Goal: Task Accomplishment & Management: Manage account settings

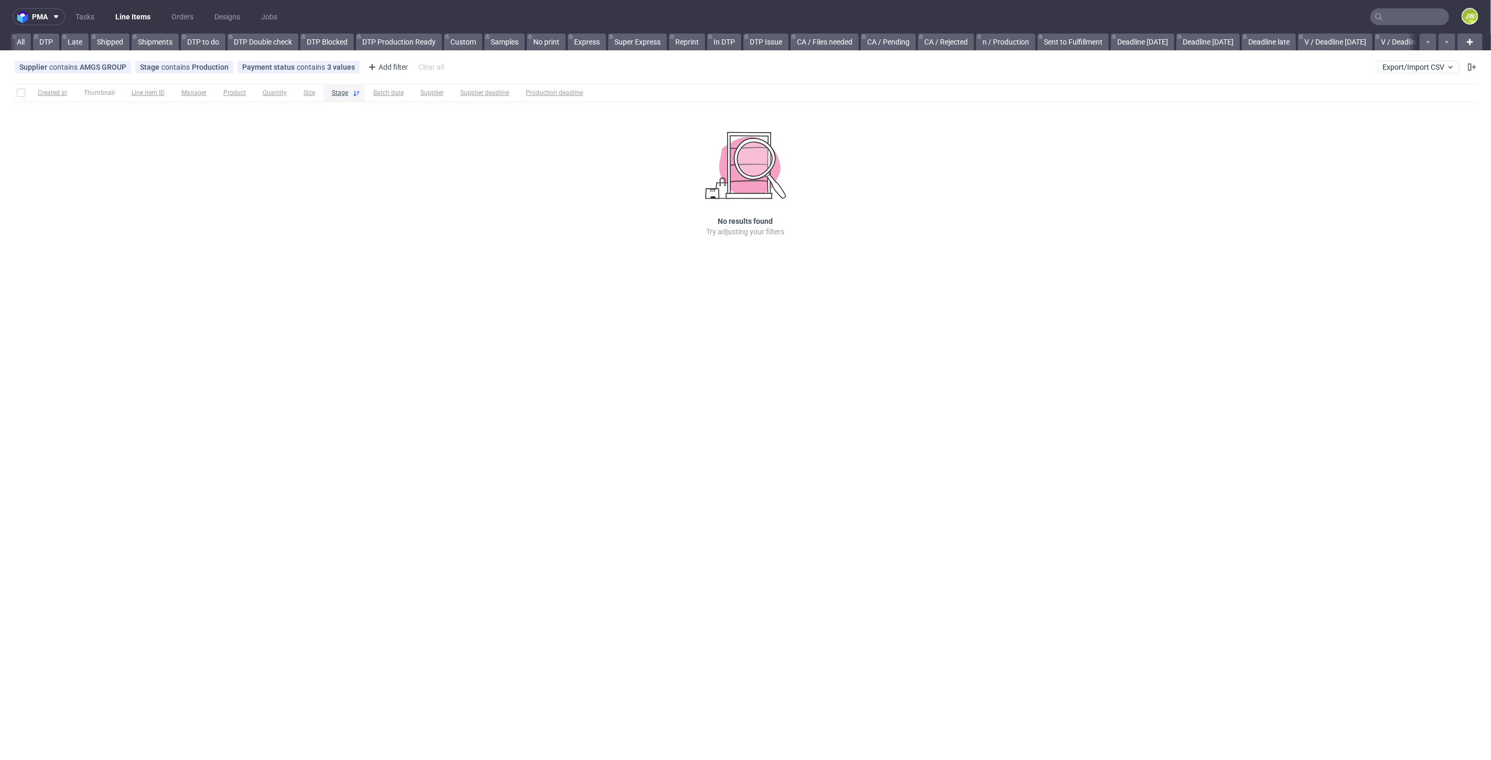
scroll to position [0, 2186]
click at [1423, 20] on input "text" at bounding box center [1410, 16] width 79 height 17
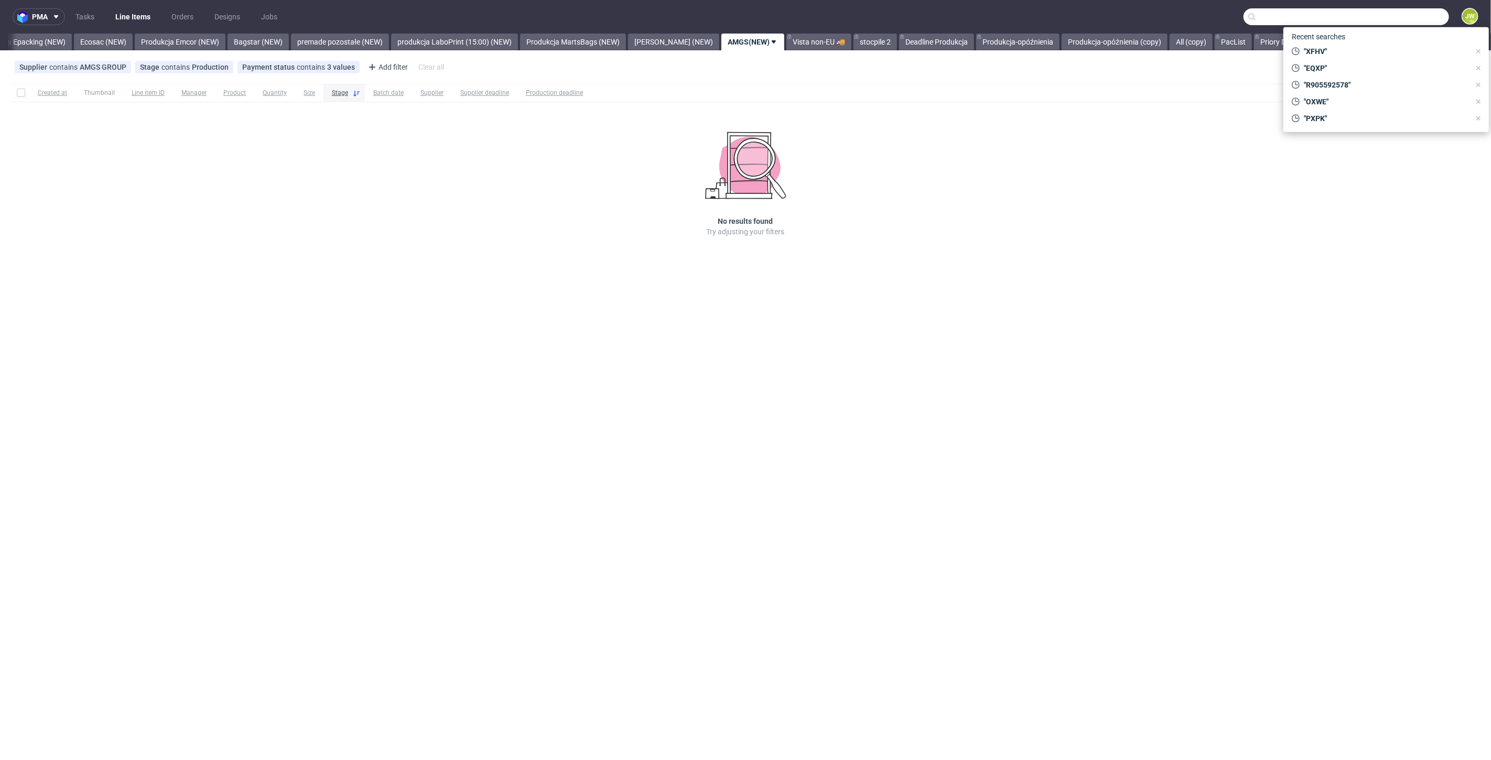
paste input "AIAB"
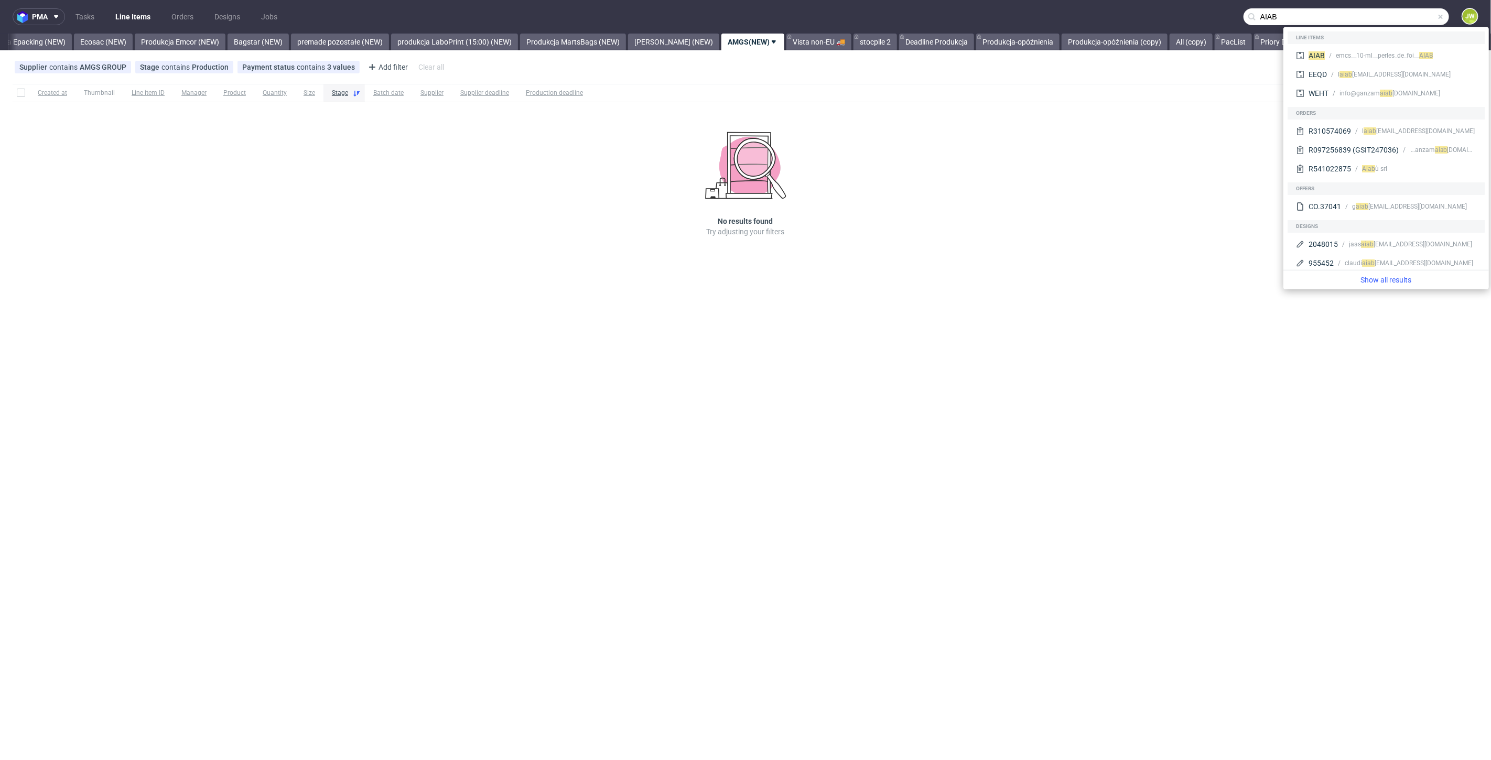
type input "AIAB"
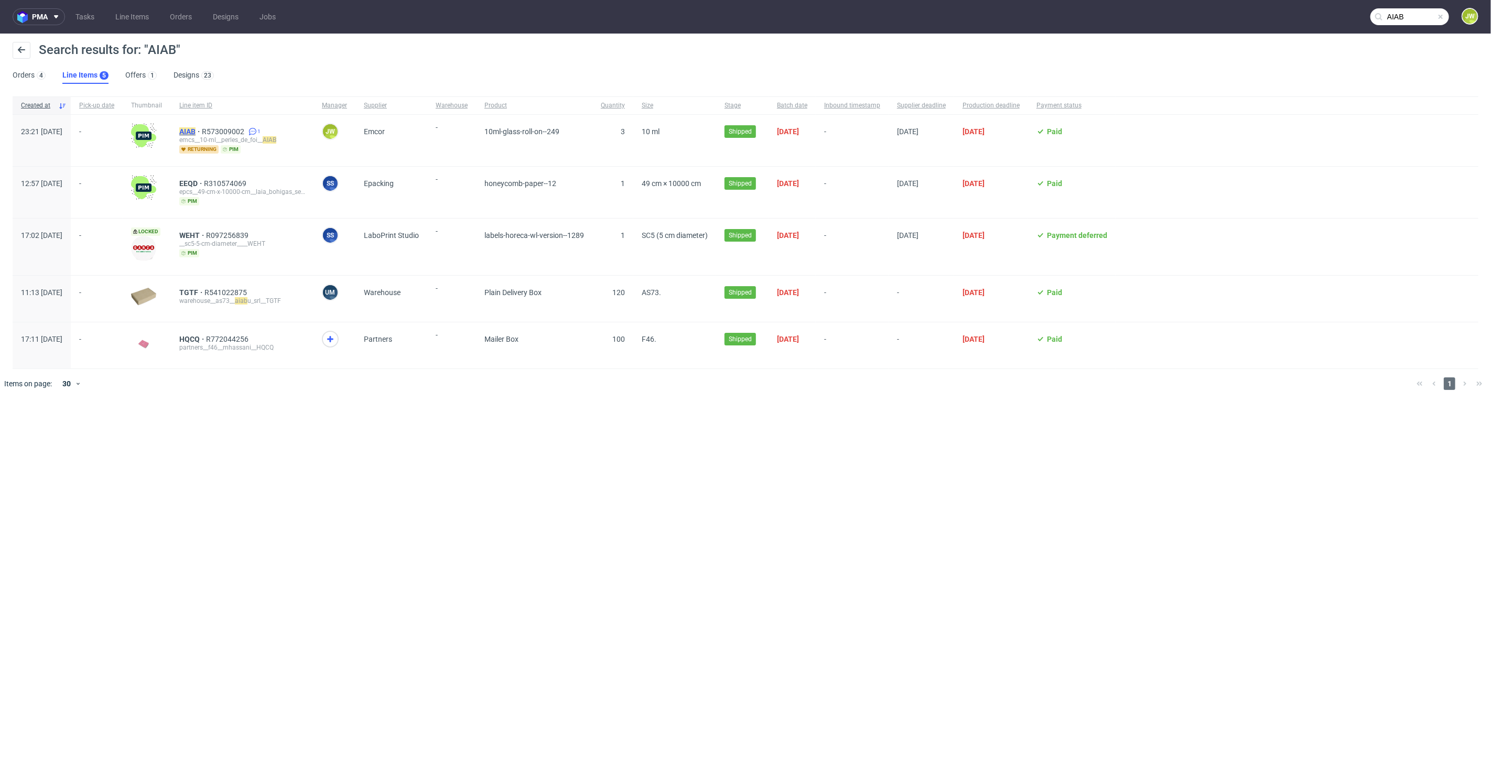
click at [214, 136] on div "emcs__10-ml__perles_de_foi__ AIAB" at bounding box center [242, 140] width 126 height 8
click at [196, 131] on mark "AIAB" at bounding box center [187, 131] width 16 height 8
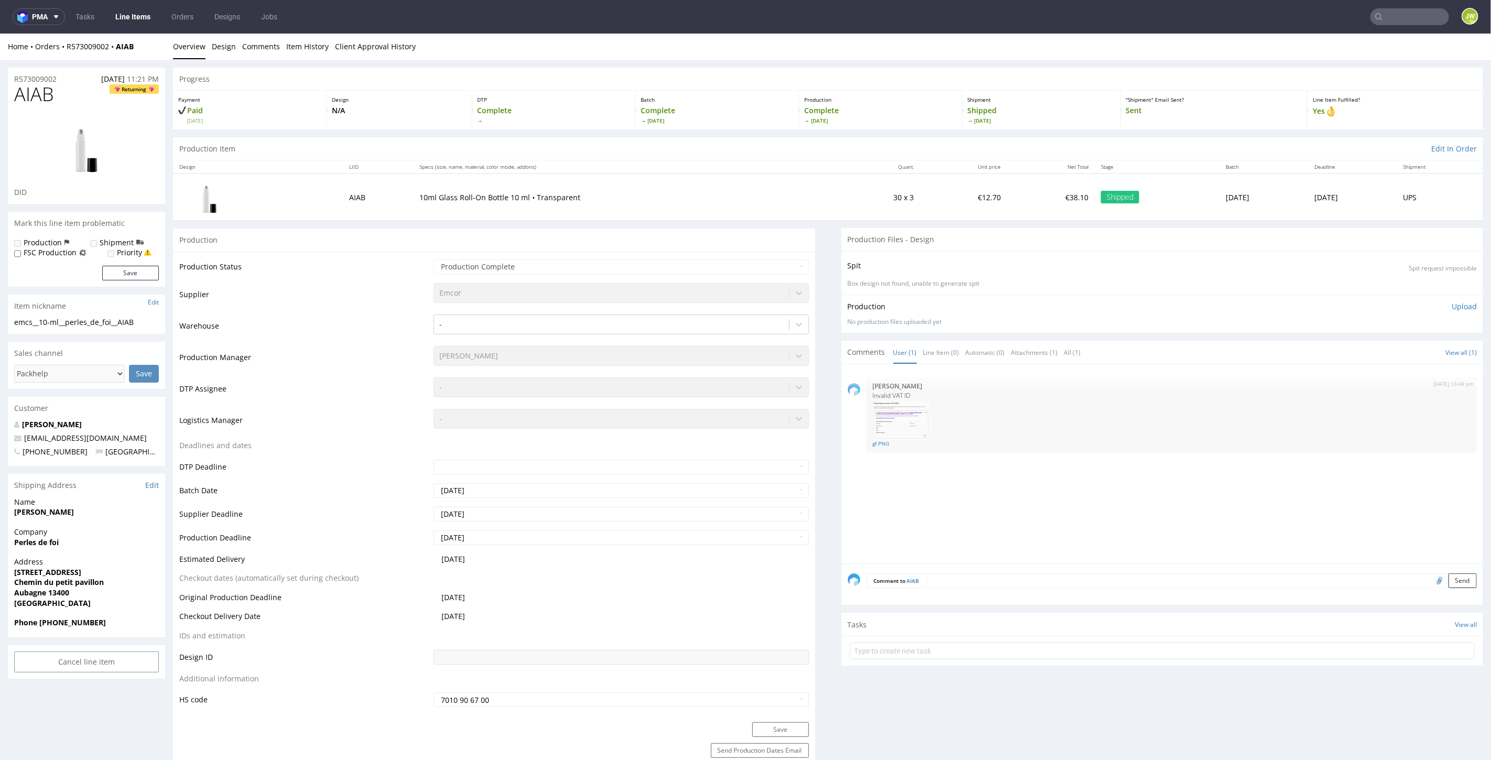
click at [127, 18] on link "Line Items" at bounding box center [133, 16] width 48 height 17
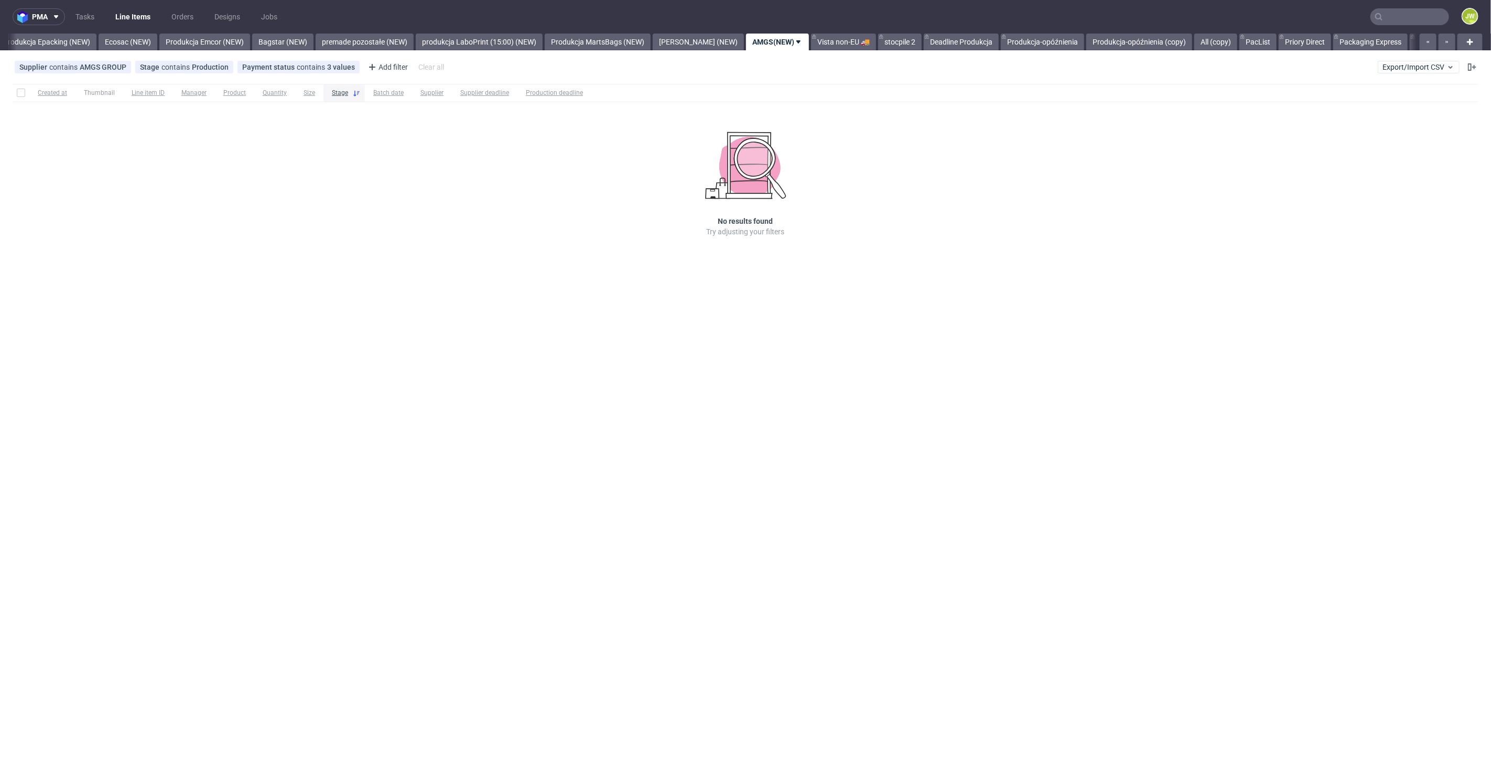
scroll to position [0, 2186]
click at [1404, 7] on nav "pma Tasks Line Items Orders Designs Jobs JW" at bounding box center [745, 17] width 1491 height 34
click at [1404, 13] on input "text" at bounding box center [1410, 16] width 79 height 17
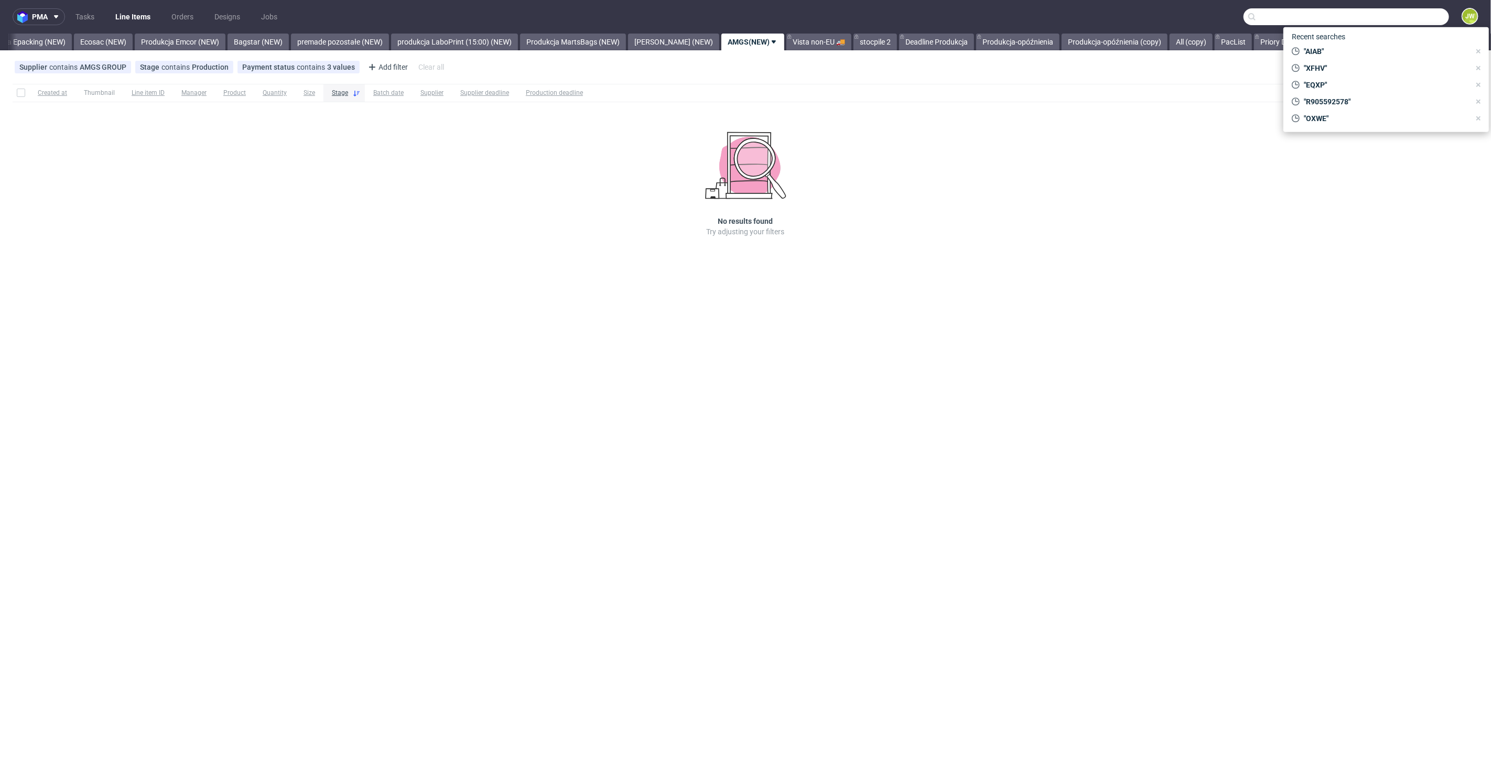
paste input "DHLG"
type input "DHLG"
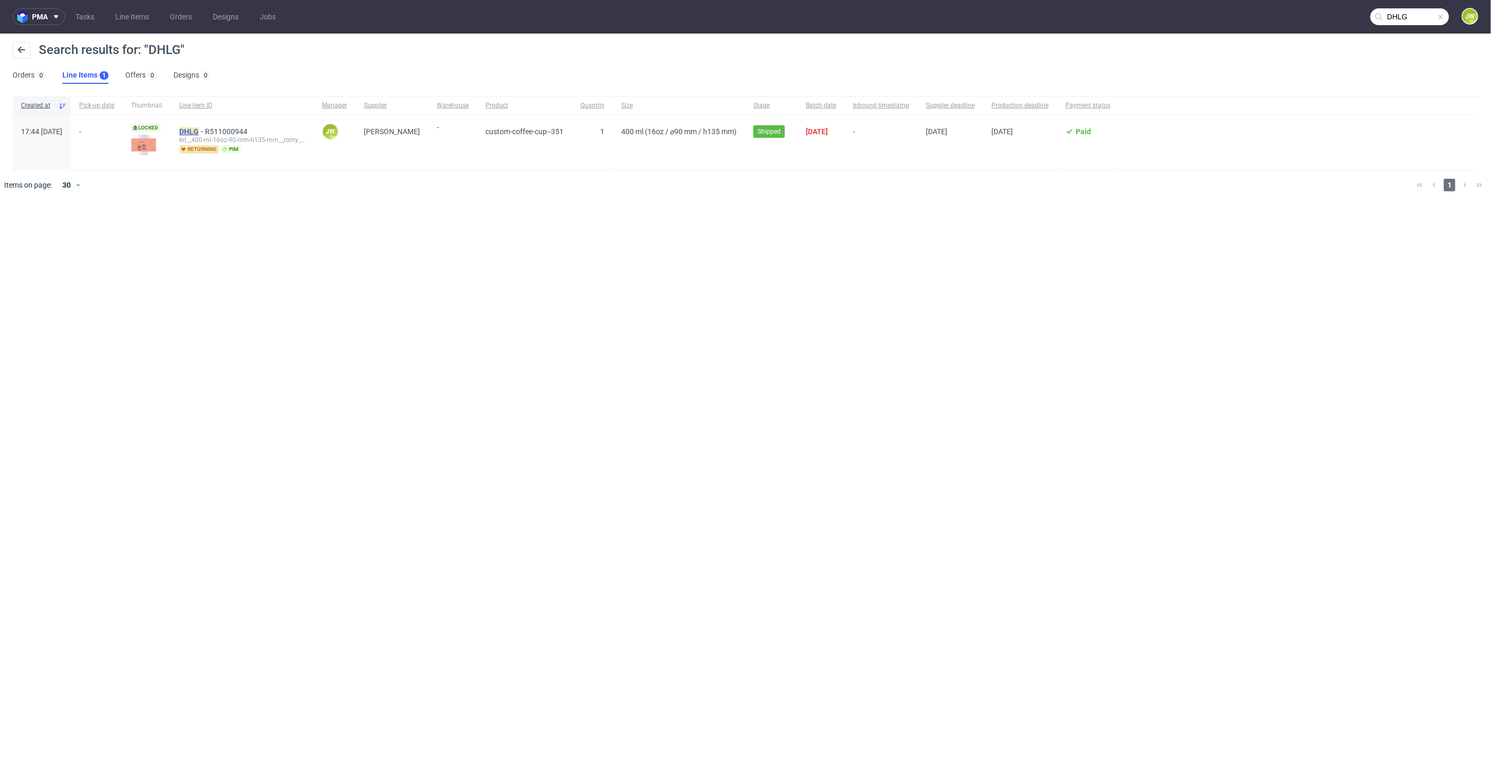
click at [205, 132] on span "DHLG" at bounding box center [192, 131] width 26 height 8
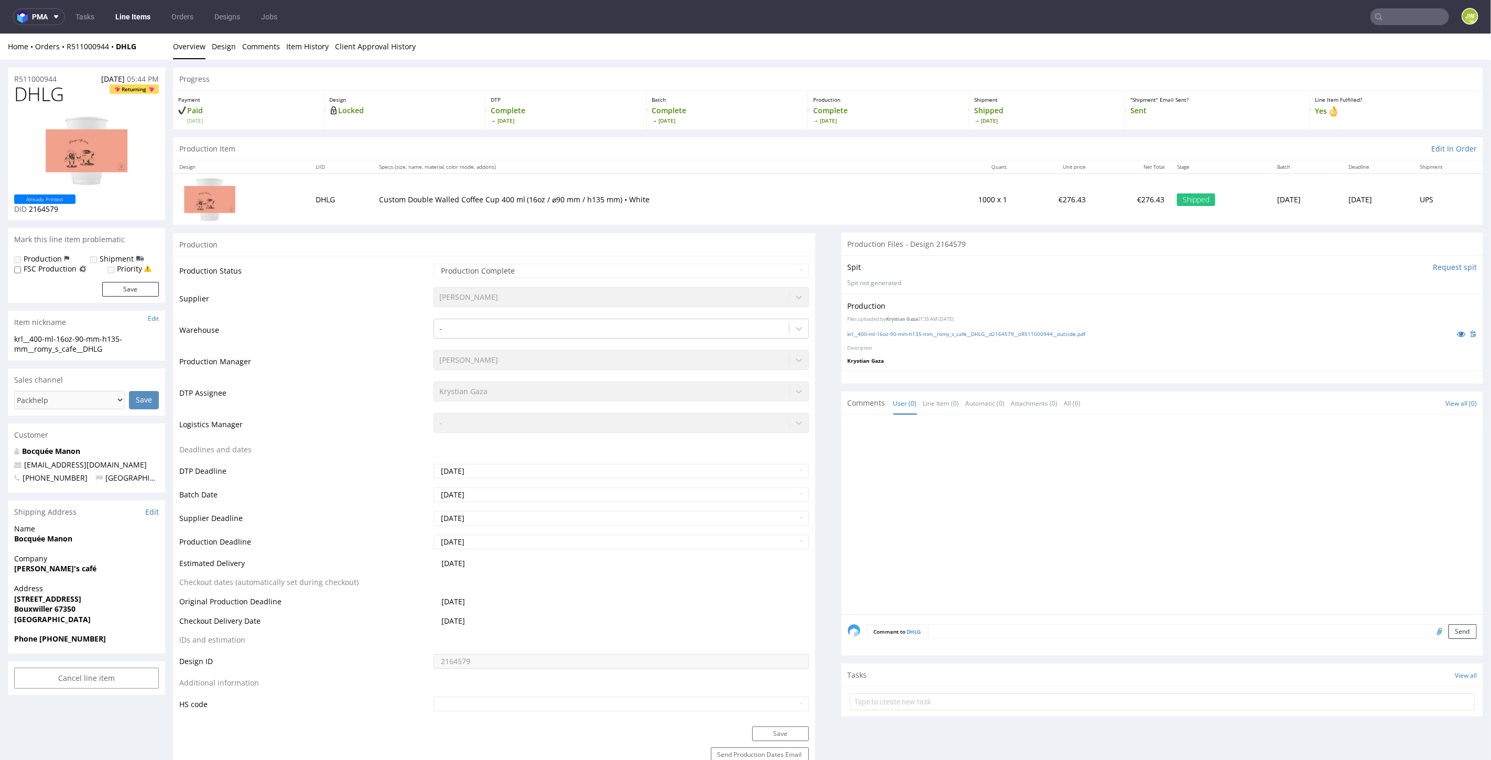
click at [129, 17] on link "Line Items" at bounding box center [133, 16] width 48 height 17
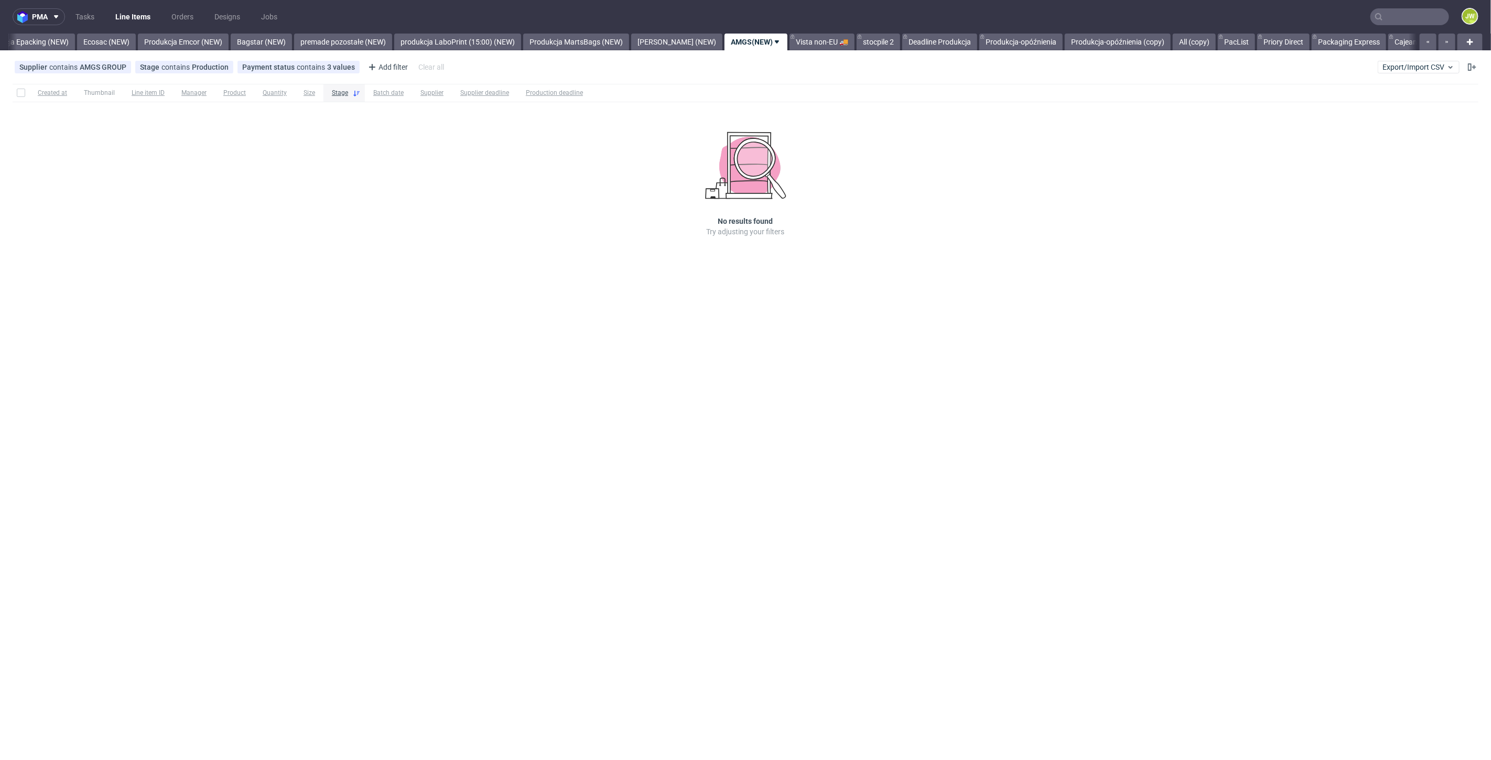
scroll to position [0, 2186]
drag, startPoint x: 795, startPoint y: 280, endPoint x: 798, endPoint y: 268, distance: 12.0
click at [794, 280] on div "pma Tasks Line Items Orders Designs Jobs JW All DTP Late Shipped Shipments DTP …" at bounding box center [745, 380] width 1491 height 760
click at [1416, 15] on input "text" at bounding box center [1410, 16] width 79 height 17
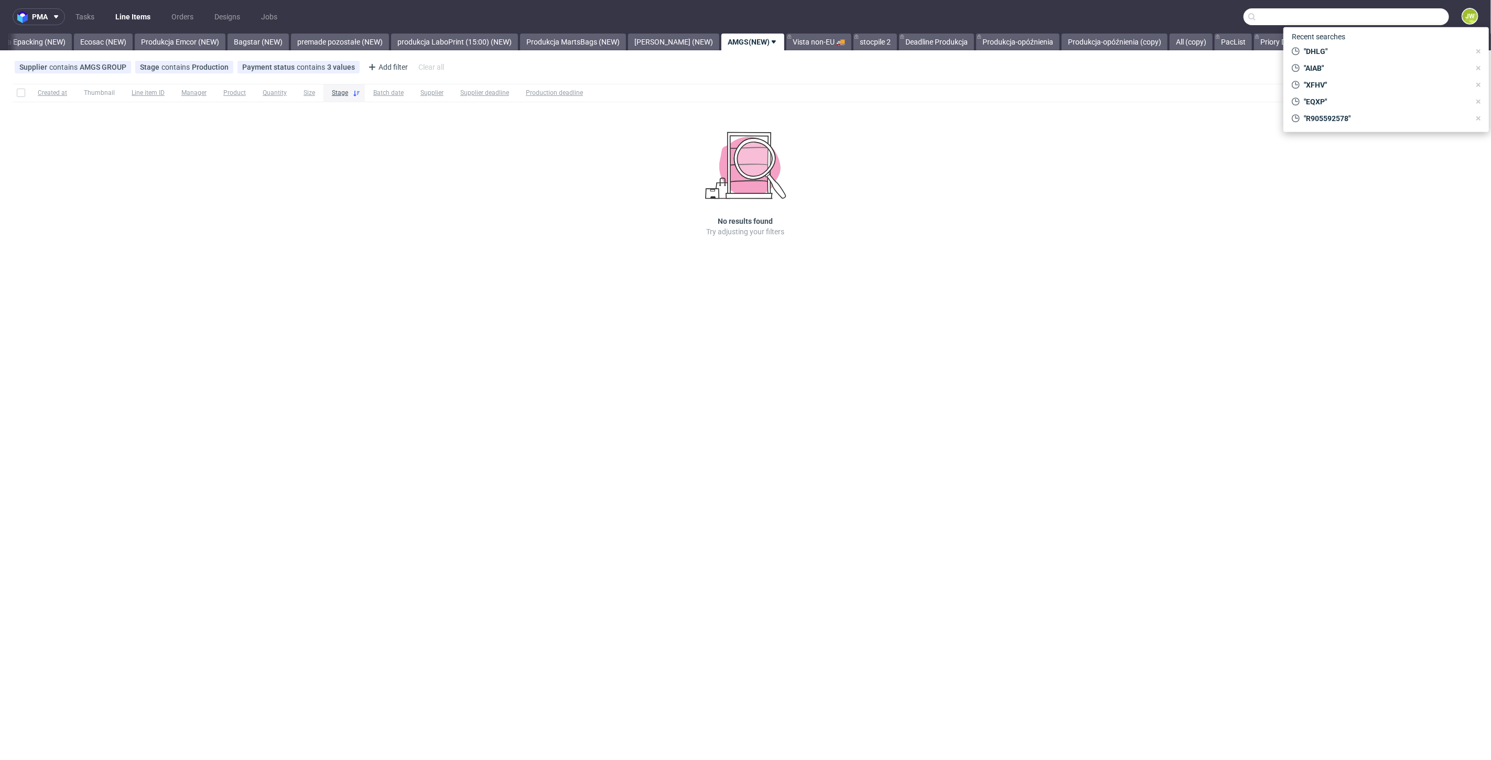
paste input "DHLG"
type input "DHLG"
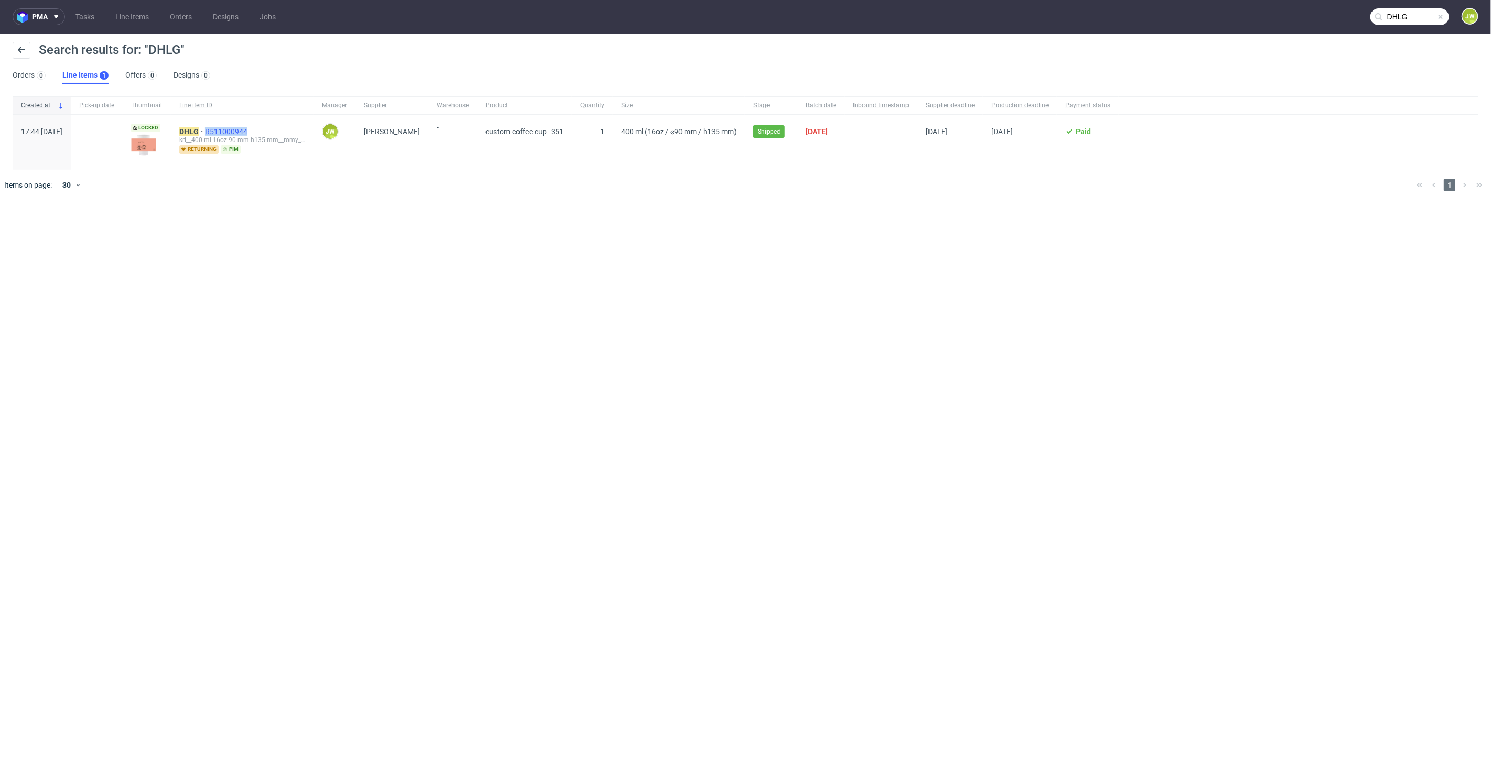
drag, startPoint x: 296, startPoint y: 130, endPoint x: 235, endPoint y: 133, distance: 60.9
click at [233, 133] on div "DHLG R511000944" at bounding box center [242, 131] width 126 height 8
copy span "R511000944"
click at [122, 17] on link "Line Items" at bounding box center [132, 16] width 46 height 17
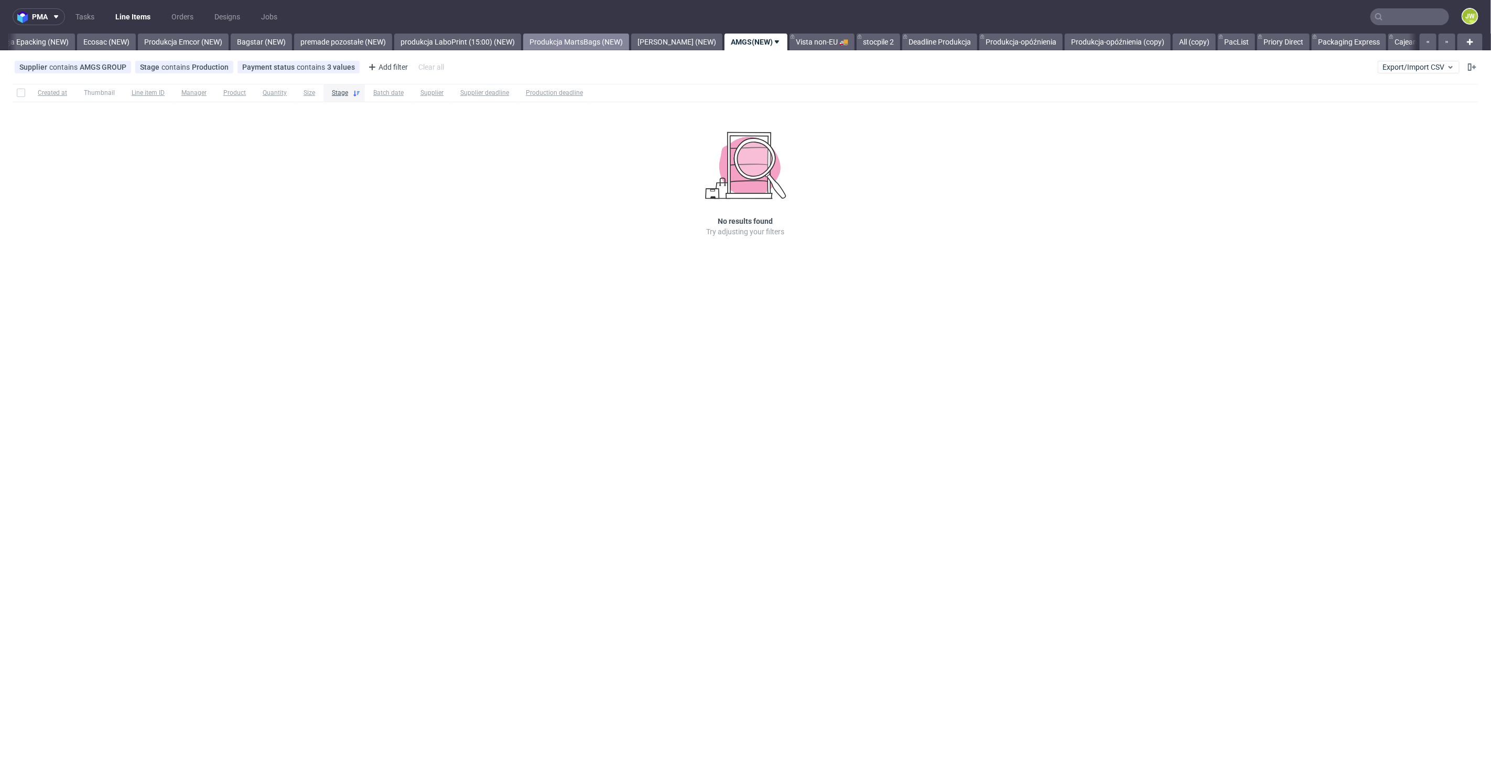
scroll to position [0, 2186]
click at [72, 41] on div "Ecosac (NEW)" at bounding box center [102, 42] width 61 height 17
click at [44, 41] on link "Produkcja Epacking (NEW)" at bounding box center [22, 42] width 100 height 17
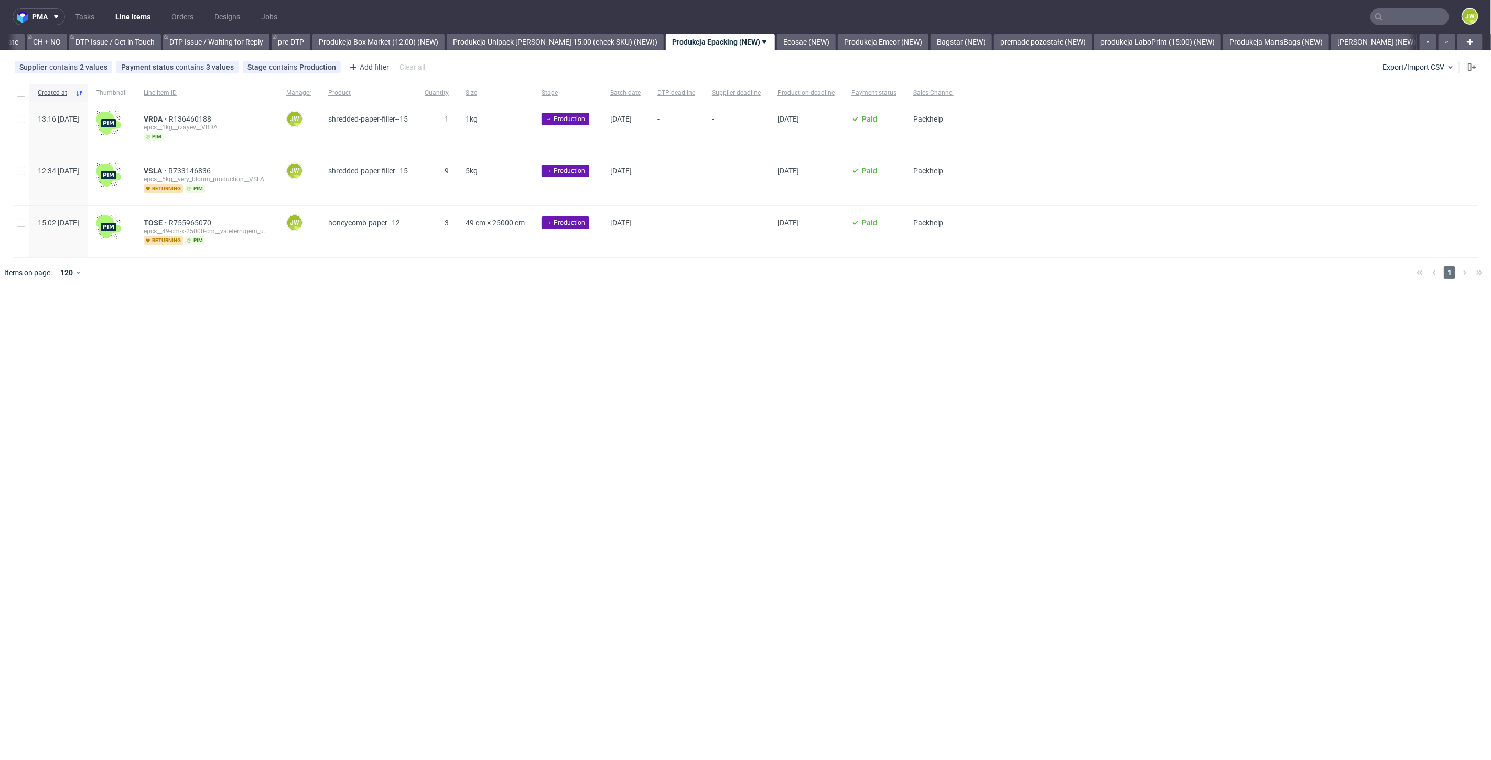
scroll to position [0, 1491]
click at [501, 49] on link "Produkcja Unipack około 15:00 (check SKU) (NEW))" at bounding box center [555, 42] width 217 height 17
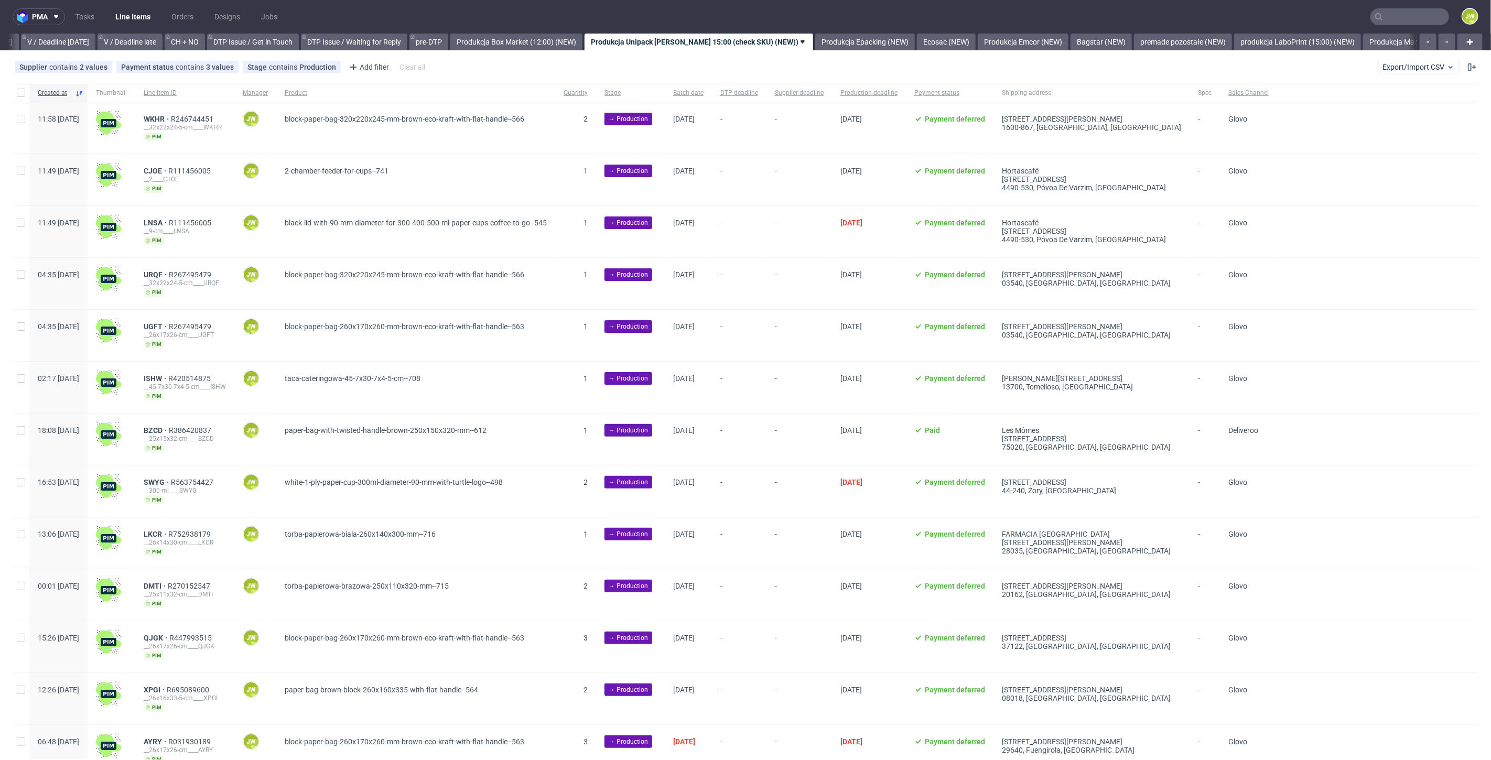
scroll to position [0, 1354]
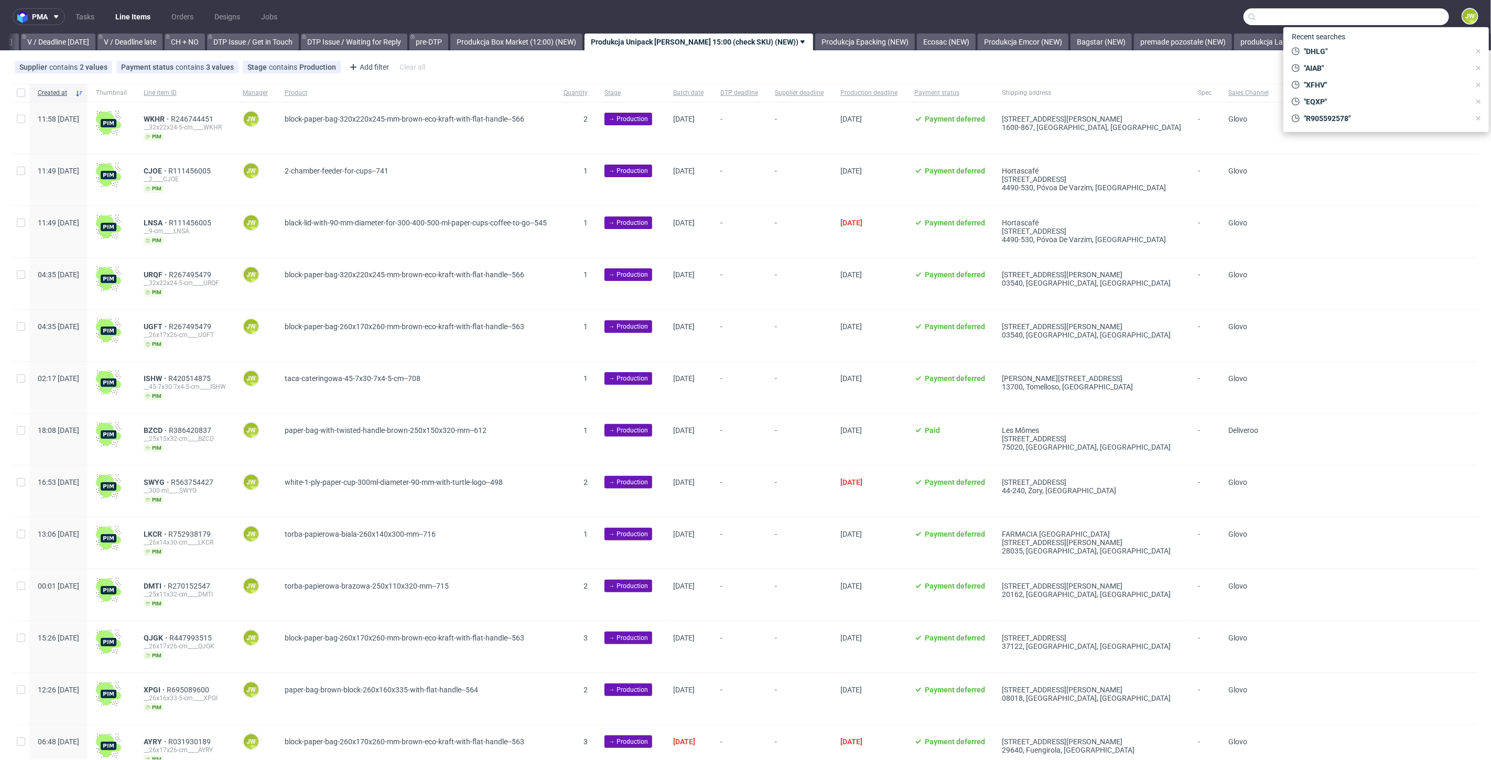
click at [1384, 13] on input "text" at bounding box center [1347, 16] width 206 height 17
paste input "IDUW"
type input "IDUW"
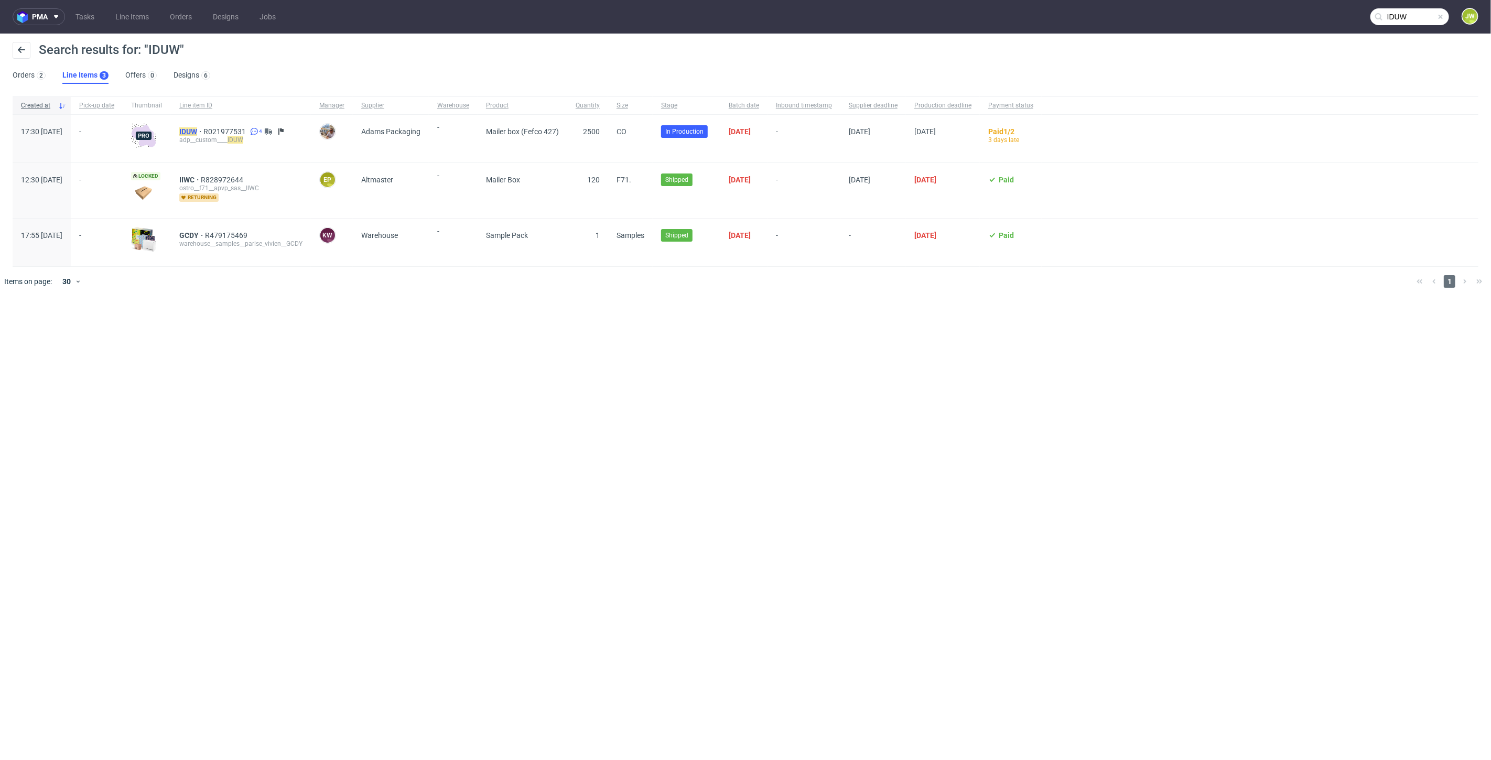
click at [197, 133] on mark "IDUW" at bounding box center [188, 131] width 18 height 8
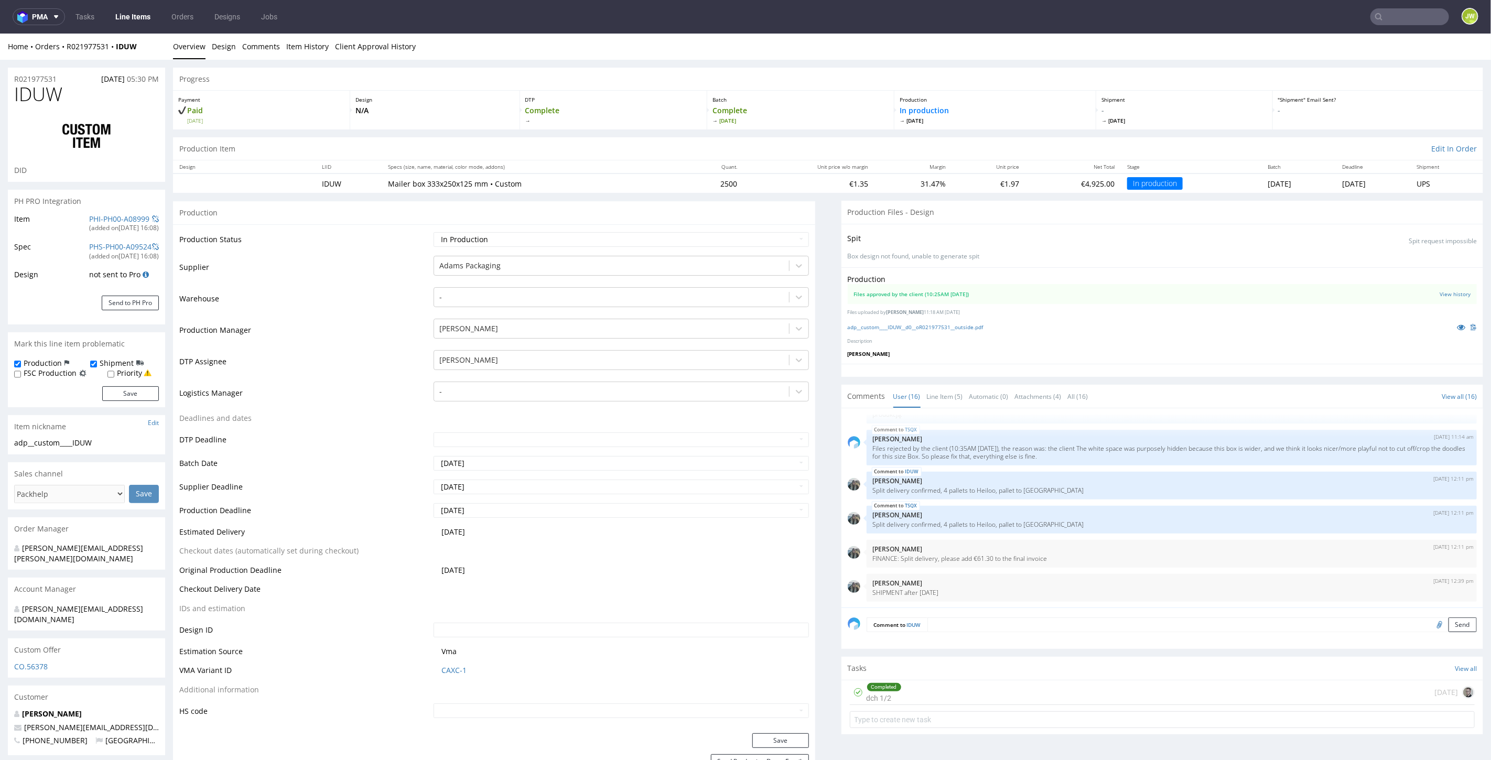
click at [134, 24] on link "Line Items" at bounding box center [133, 16] width 48 height 17
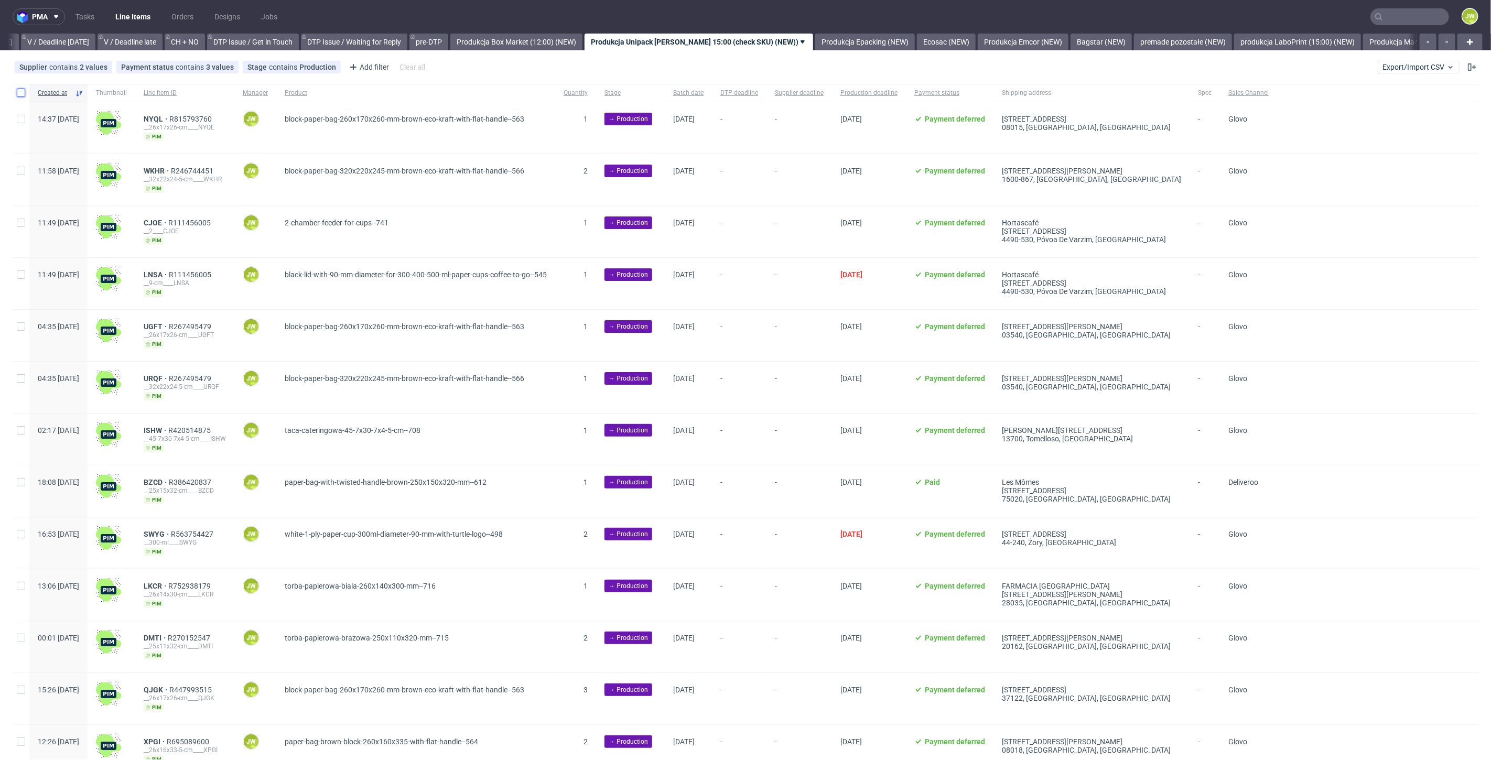
click at [20, 91] on input "checkbox" at bounding box center [21, 93] width 8 height 8
checkbox input "true"
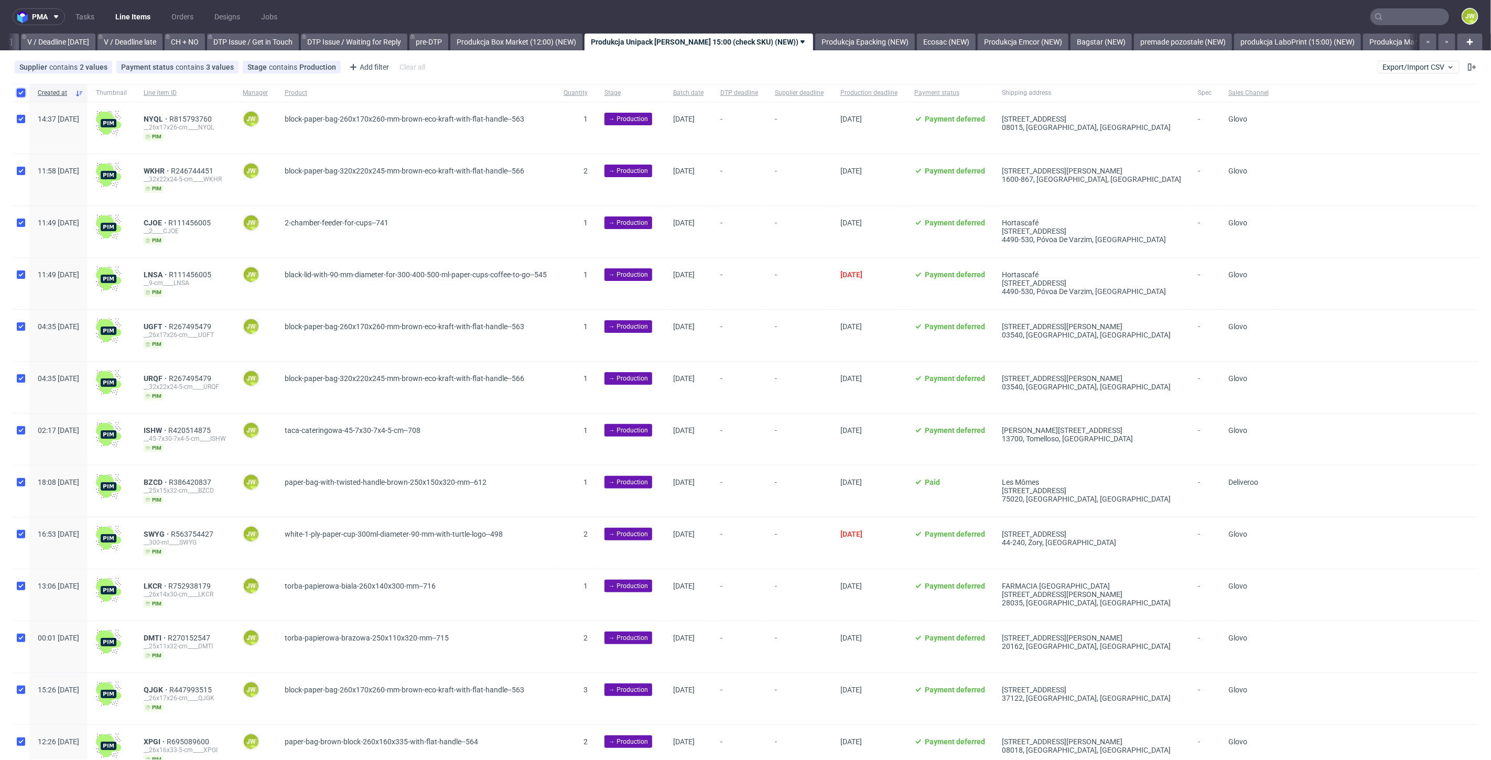
checkbox input "true"
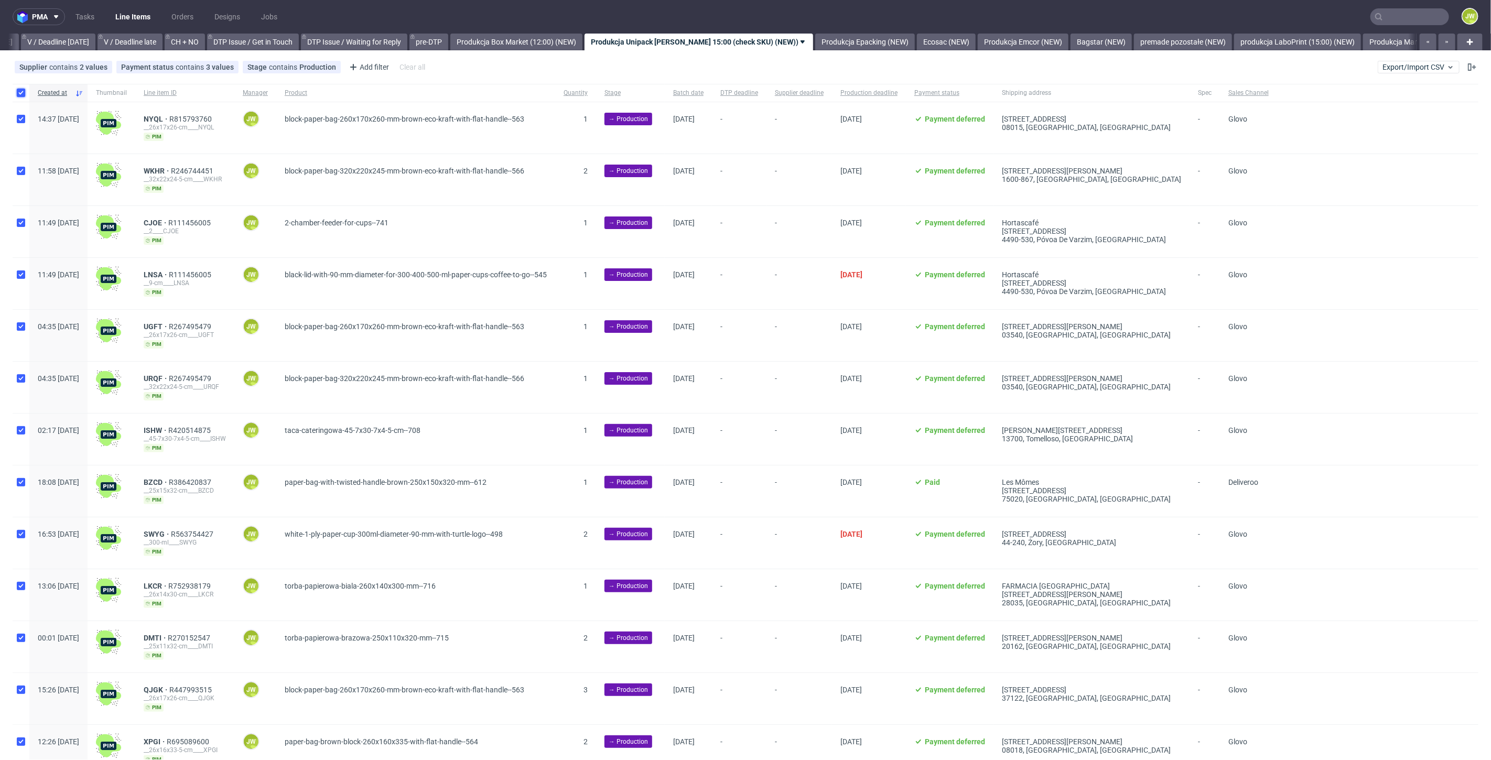
checkbox input "true"
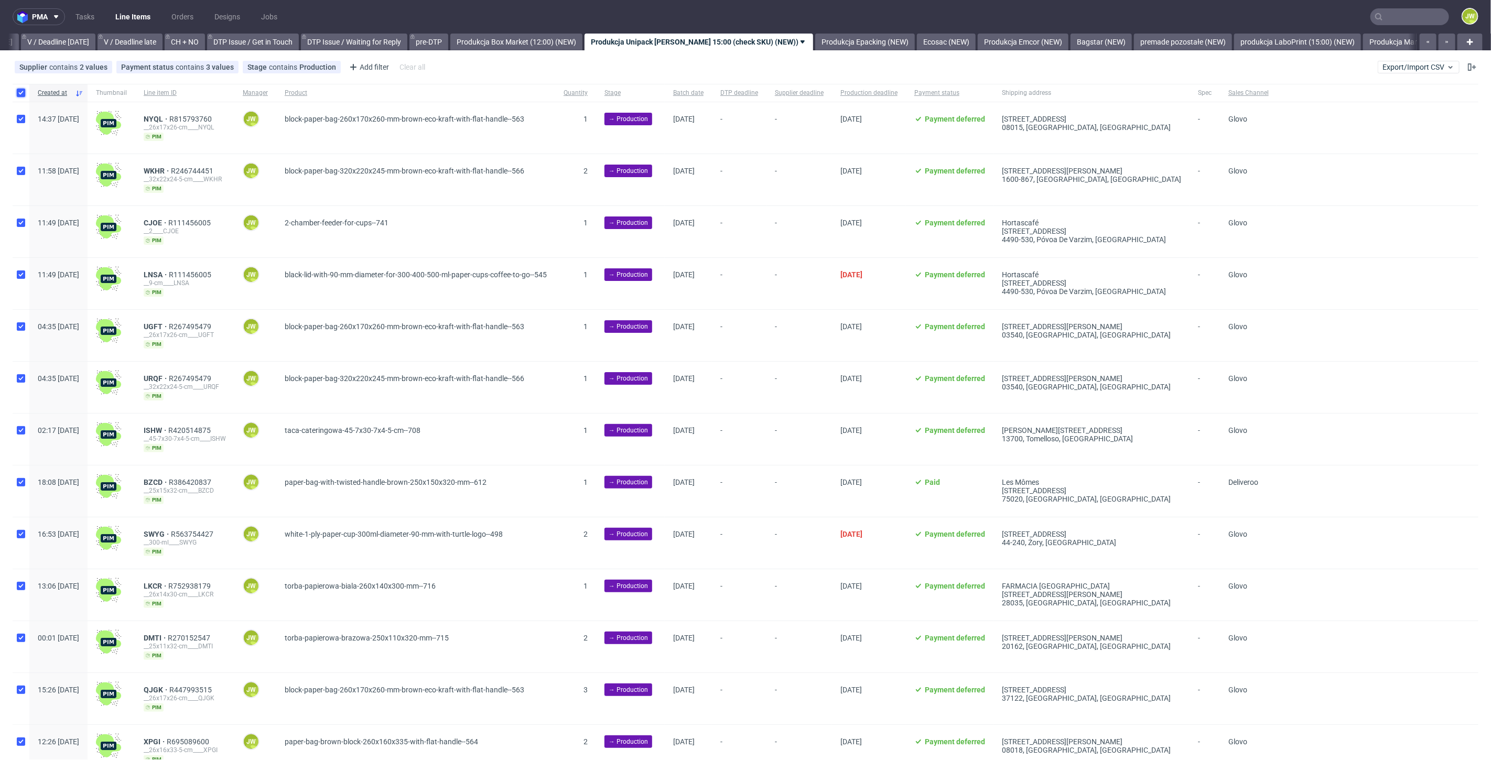
checkbox input "true"
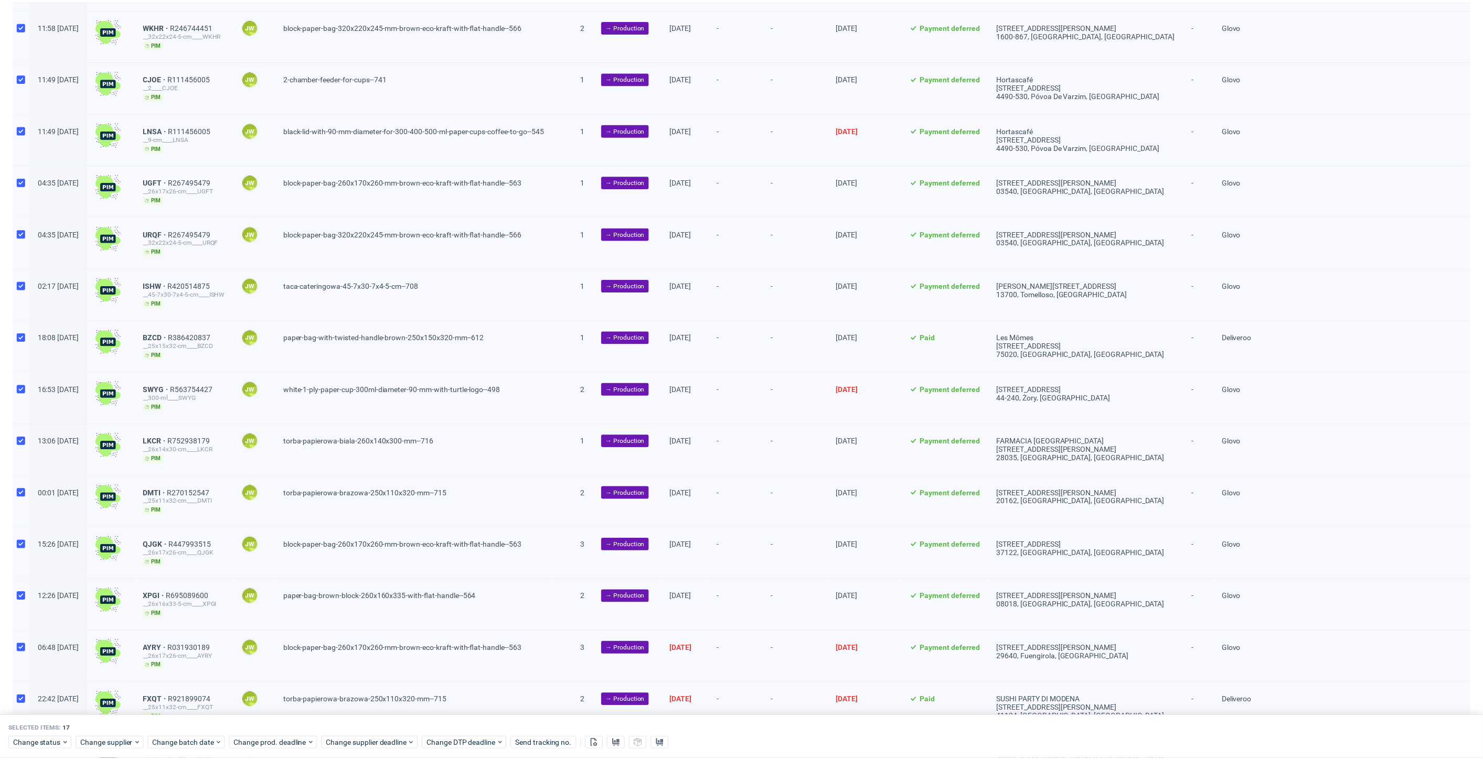
scroll to position [294, 0]
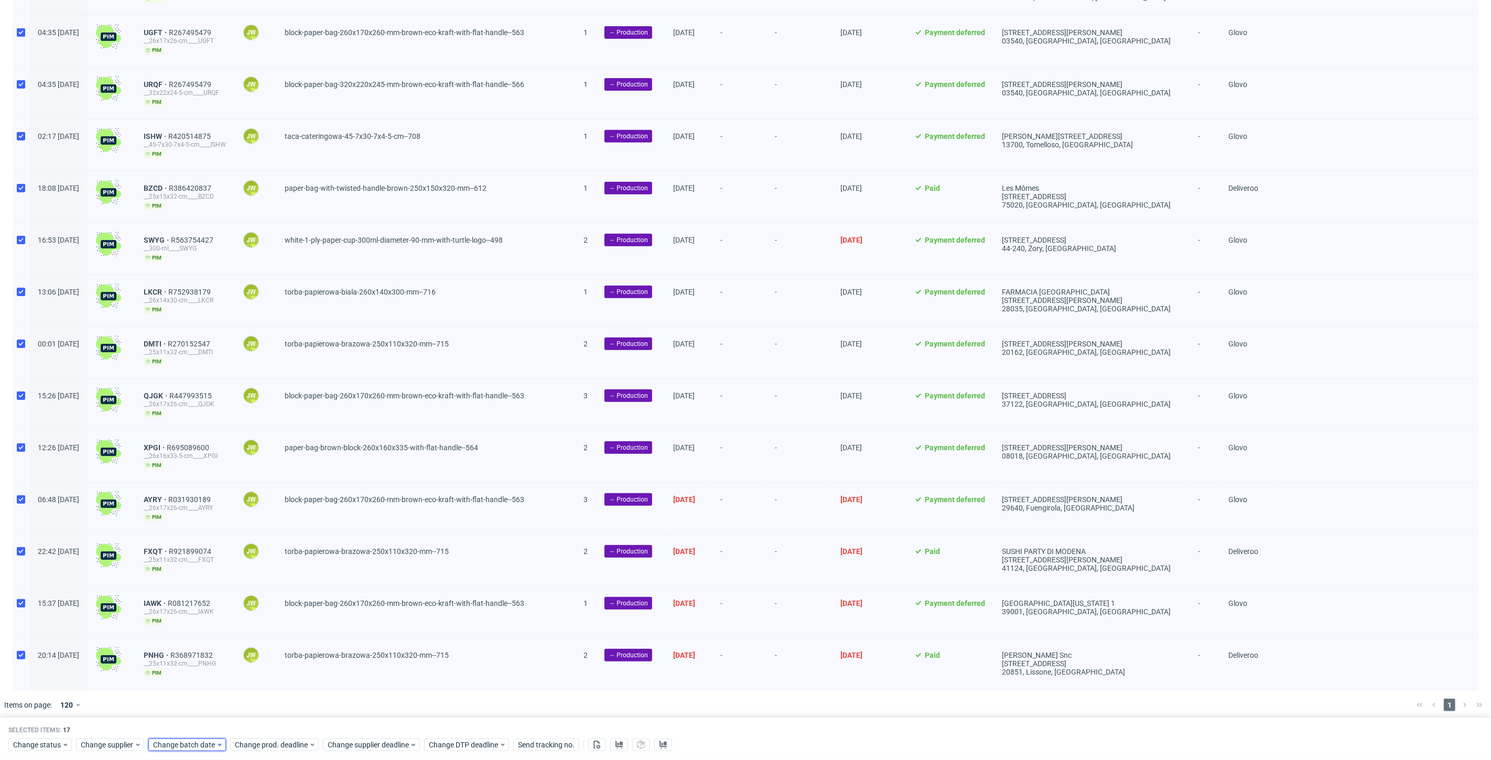
click at [177, 746] on span "Change batch date" at bounding box center [184, 745] width 63 height 10
drag, startPoint x: 187, startPoint y: 675, endPoint x: 216, endPoint y: 694, distance: 34.0
click at [187, 675] on span "22" at bounding box center [185, 670] width 8 height 10
click at [274, 725] on span "Save" at bounding box center [273, 724] width 16 height 7
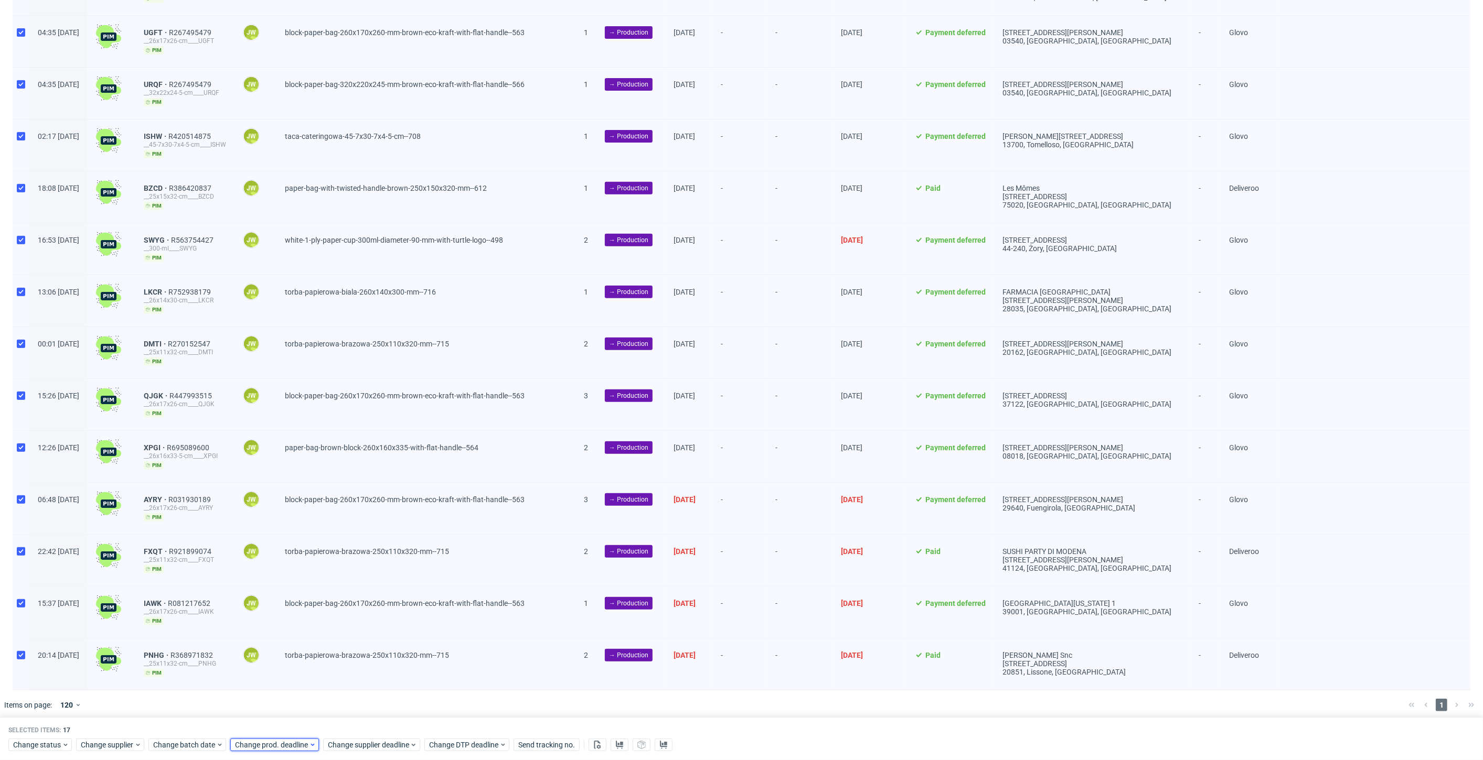
click at [262, 744] on span "Change prod. deadline" at bounding box center [272, 745] width 74 height 10
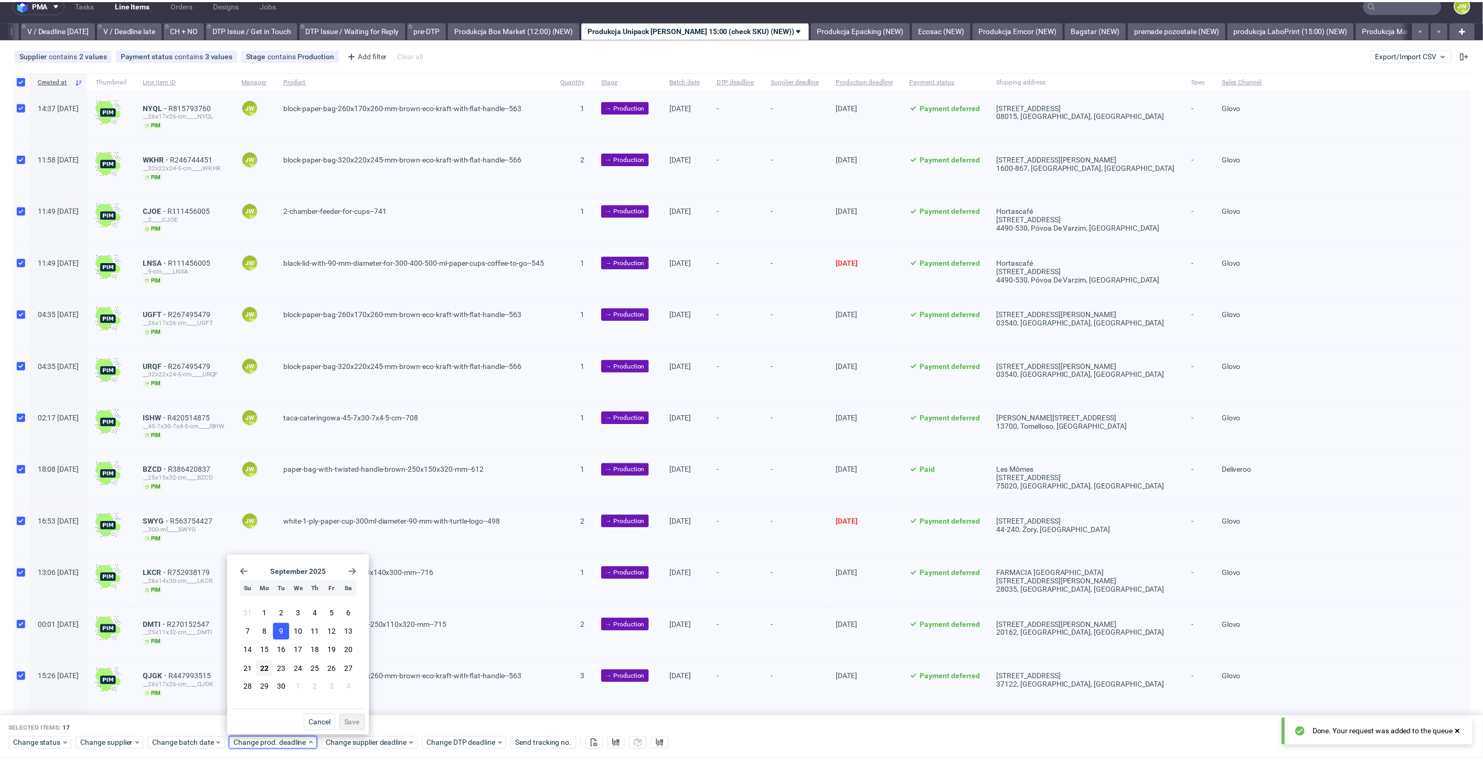
scroll to position [0, 0]
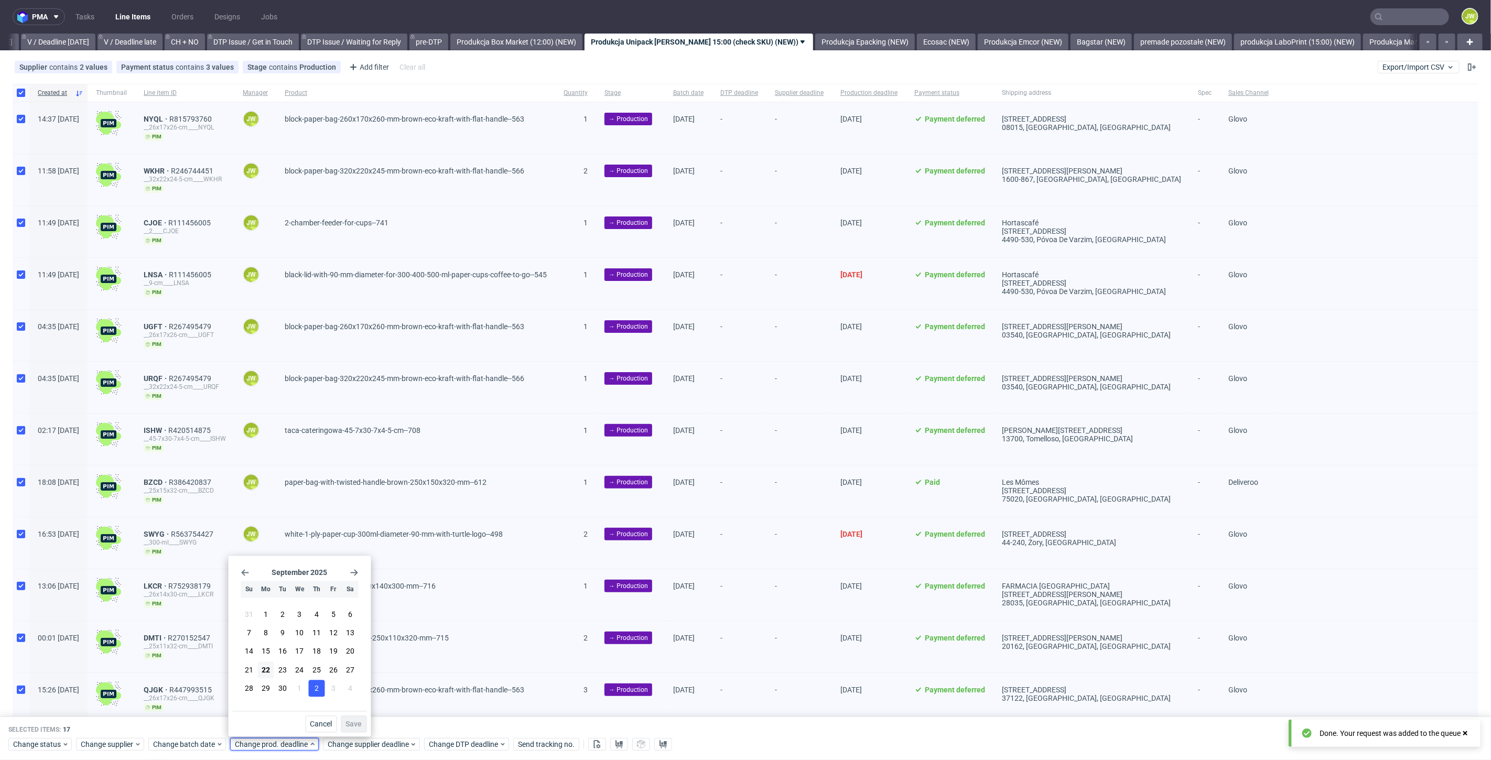
drag, startPoint x: 284, startPoint y: 671, endPoint x: 310, endPoint y: 693, distance: 33.8
click at [284, 670] on span "23" at bounding box center [282, 670] width 8 height 10
click at [349, 721] on span "Save" at bounding box center [354, 724] width 16 height 7
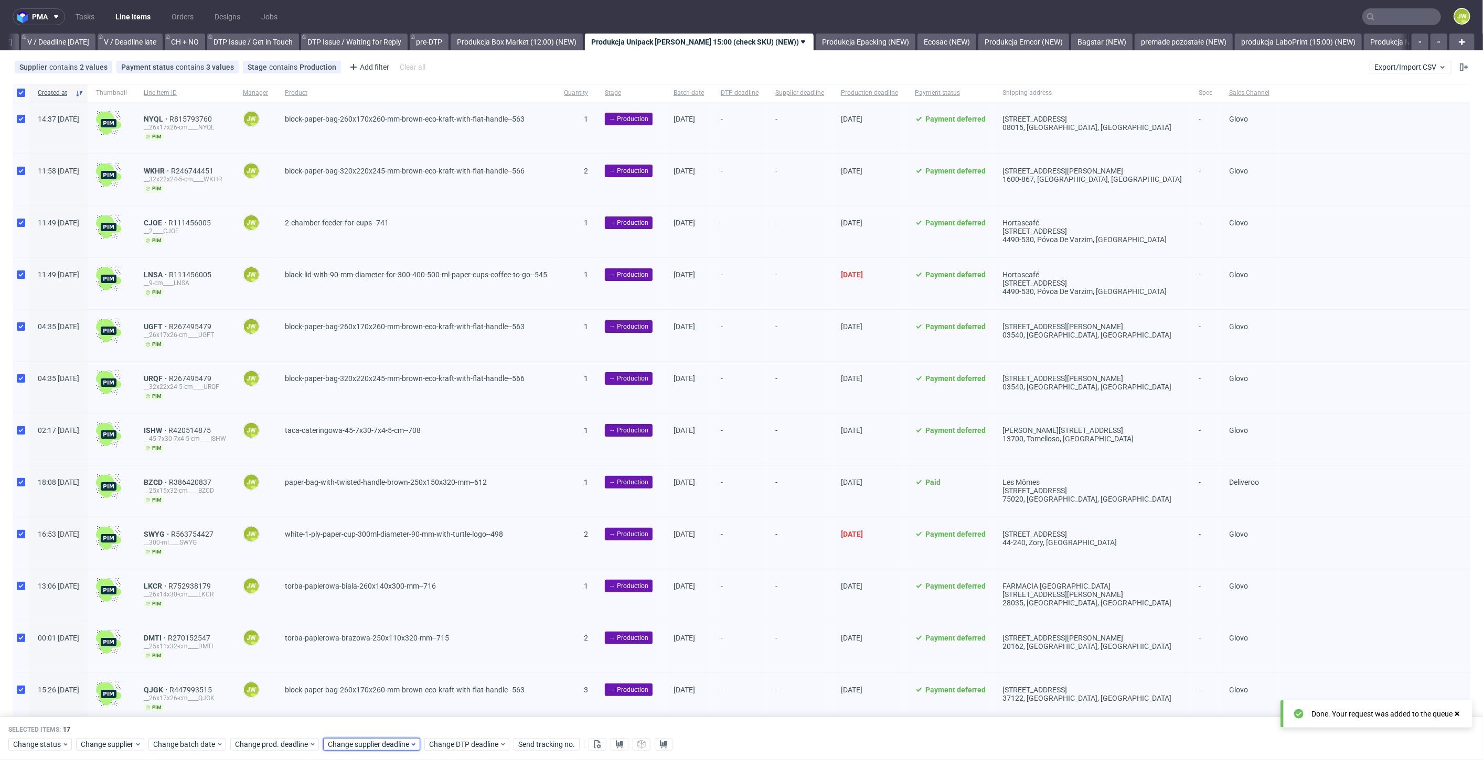
click at [352, 743] on span "Change supplier deadline" at bounding box center [369, 745] width 82 height 10
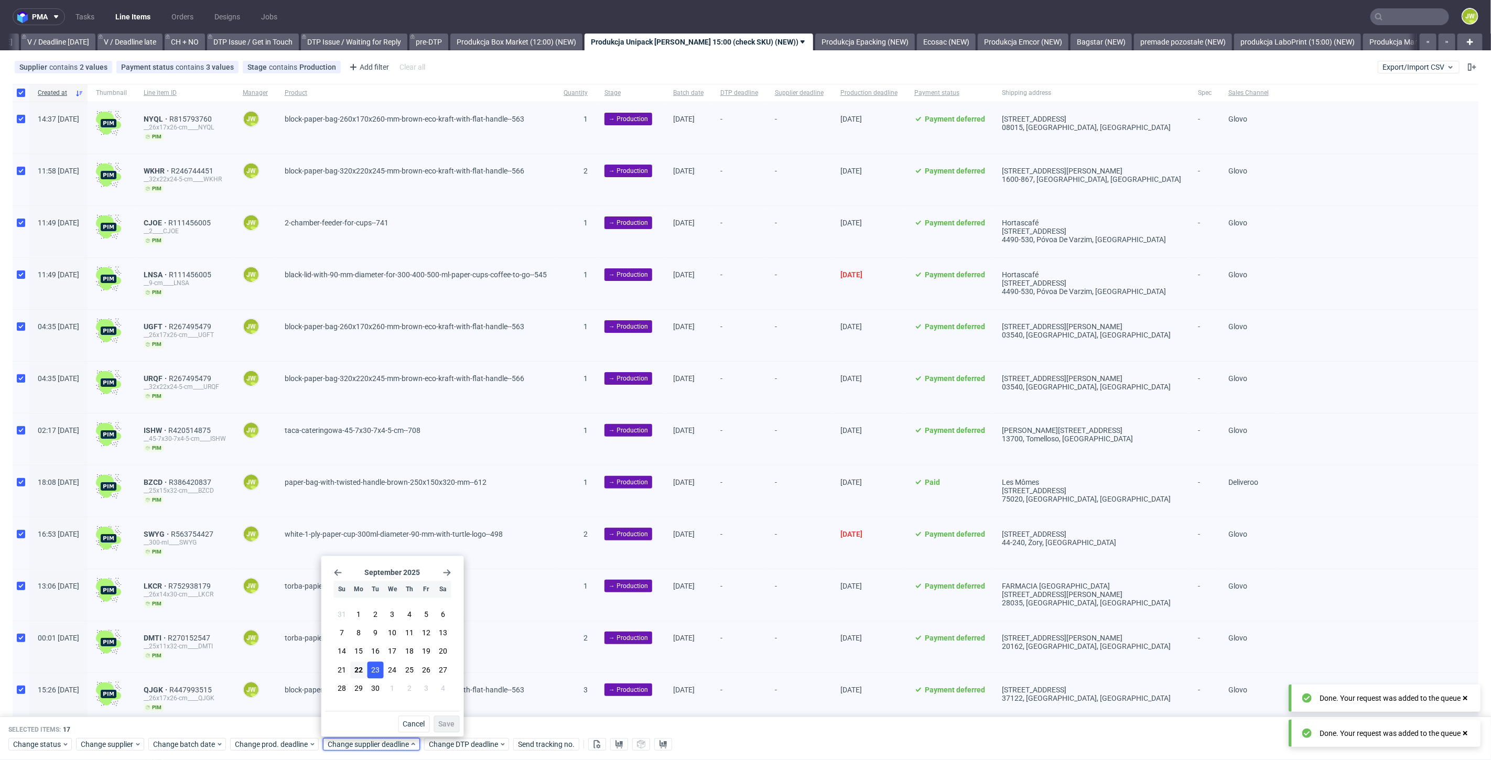
click at [379, 673] on span "23" at bounding box center [375, 670] width 8 height 10
click at [452, 725] on span "Save" at bounding box center [447, 724] width 16 height 7
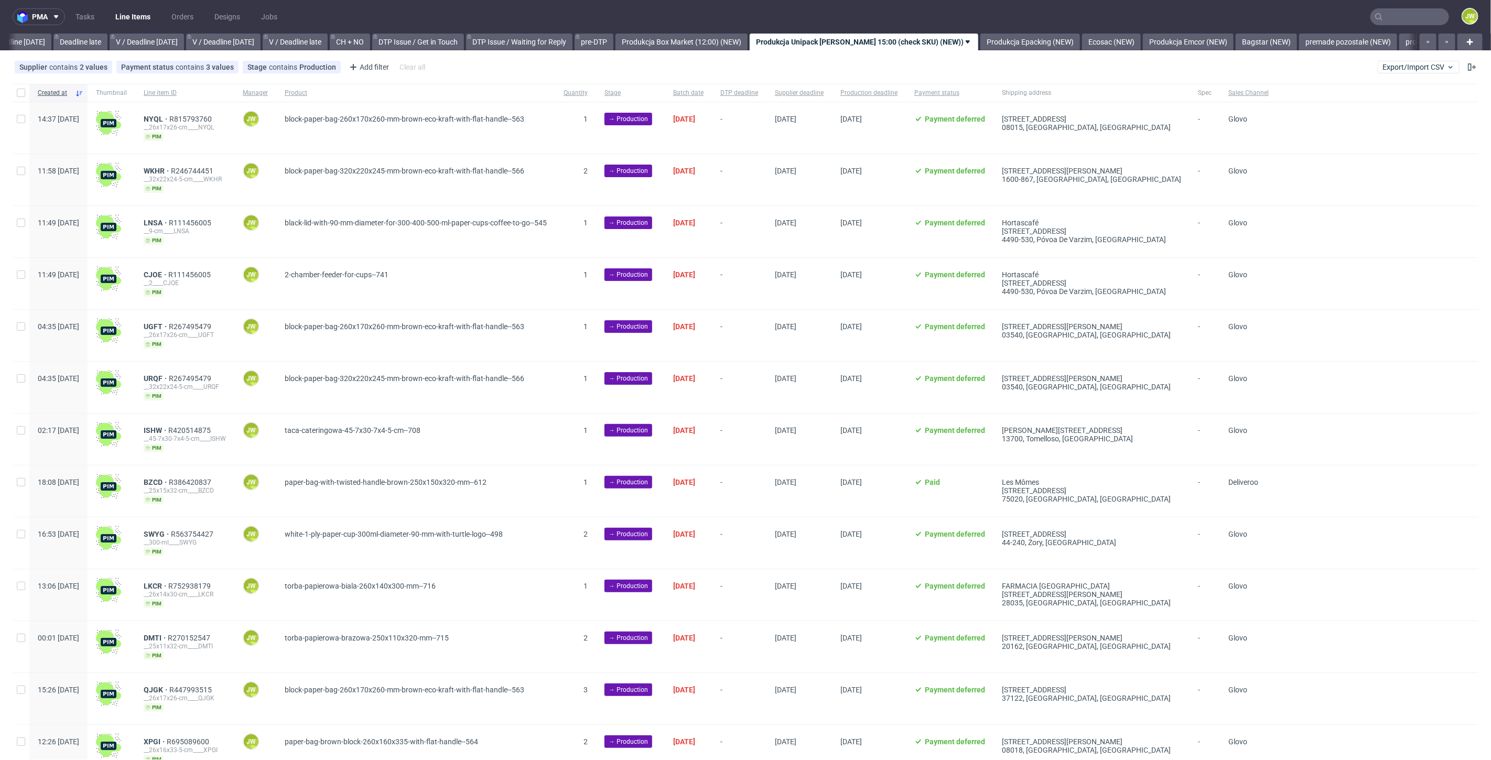
scroll to position [0, 1280]
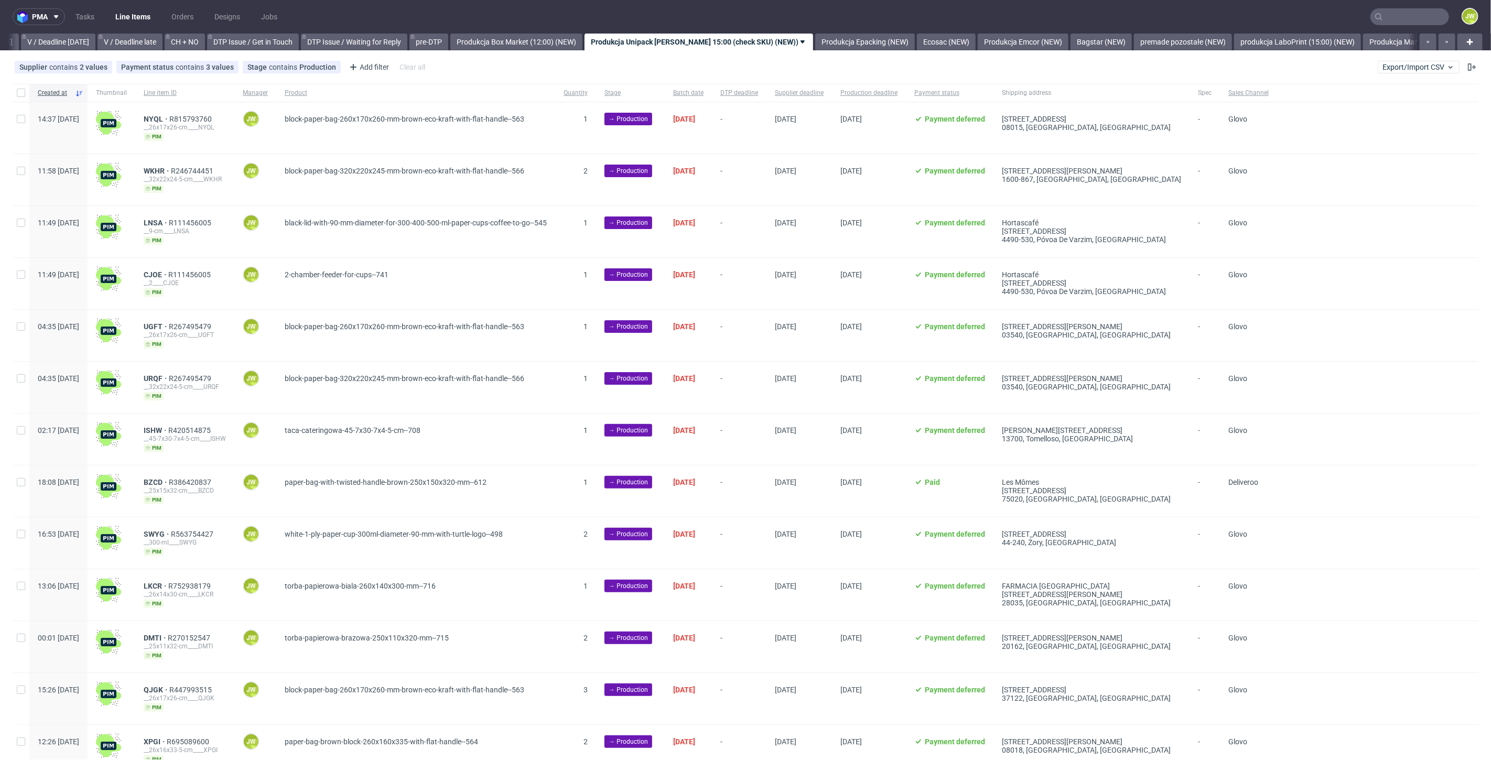
click at [21, 96] on div at bounding box center [21, 93] width 17 height 18
checkbox input "true"
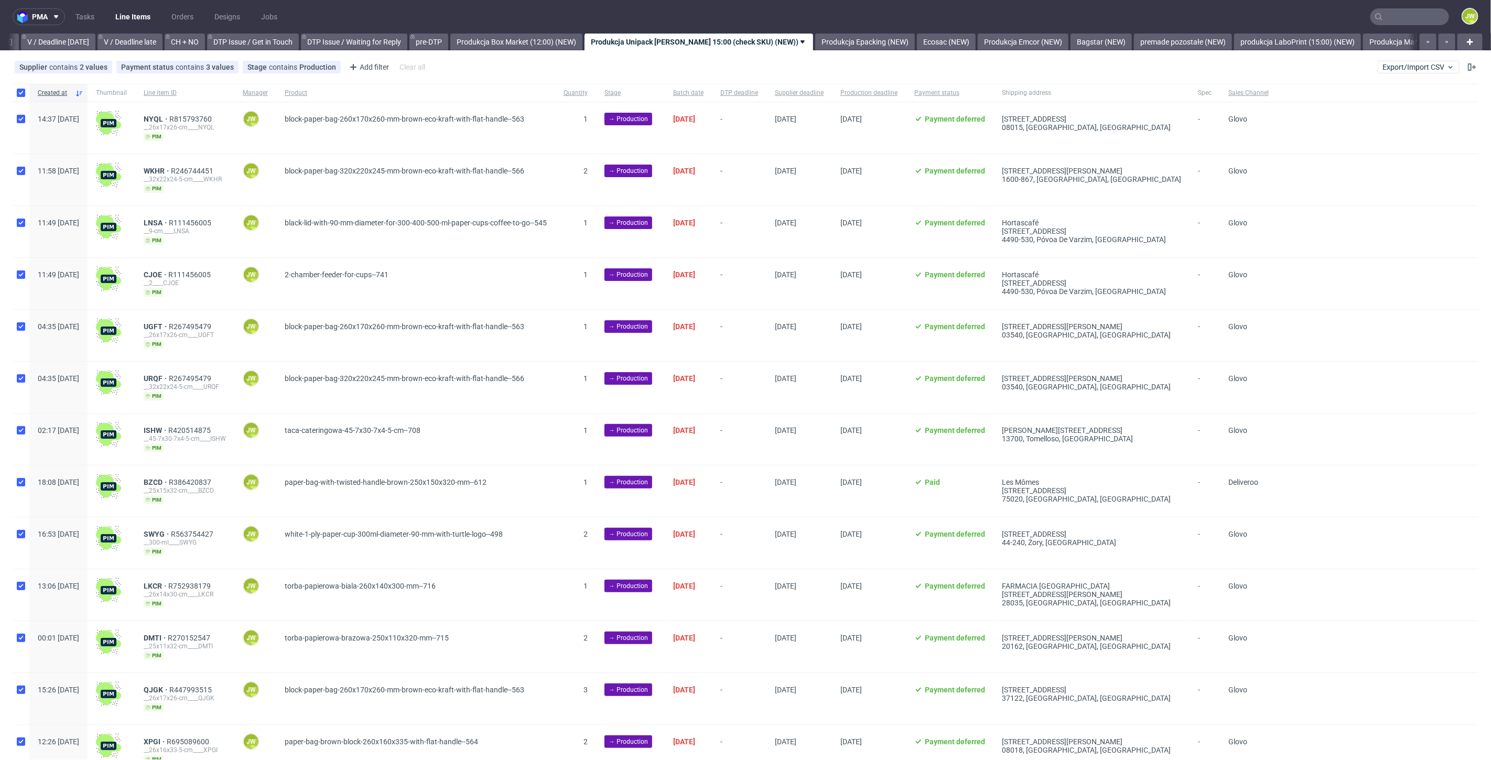
checkbox input "true"
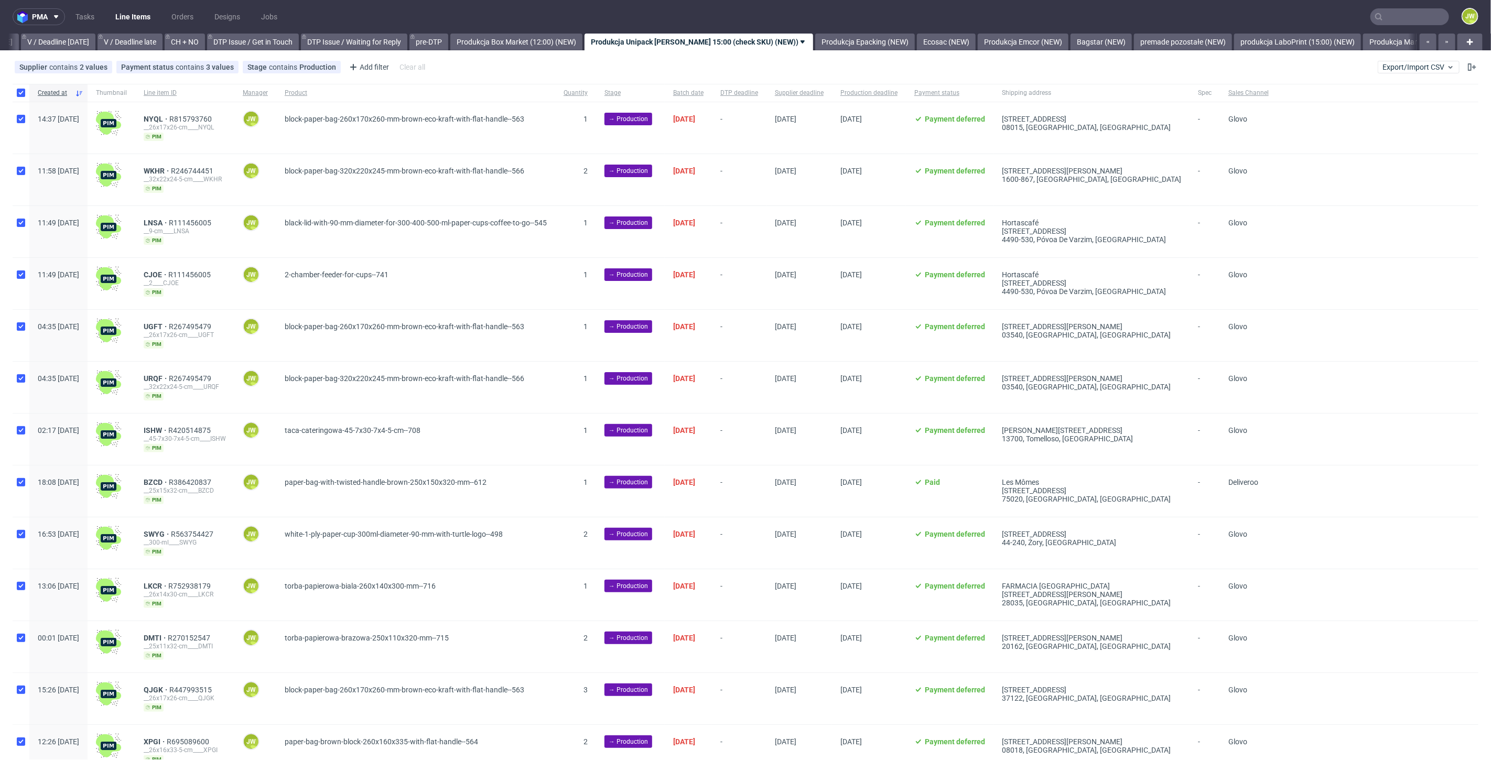
checkbox input "true"
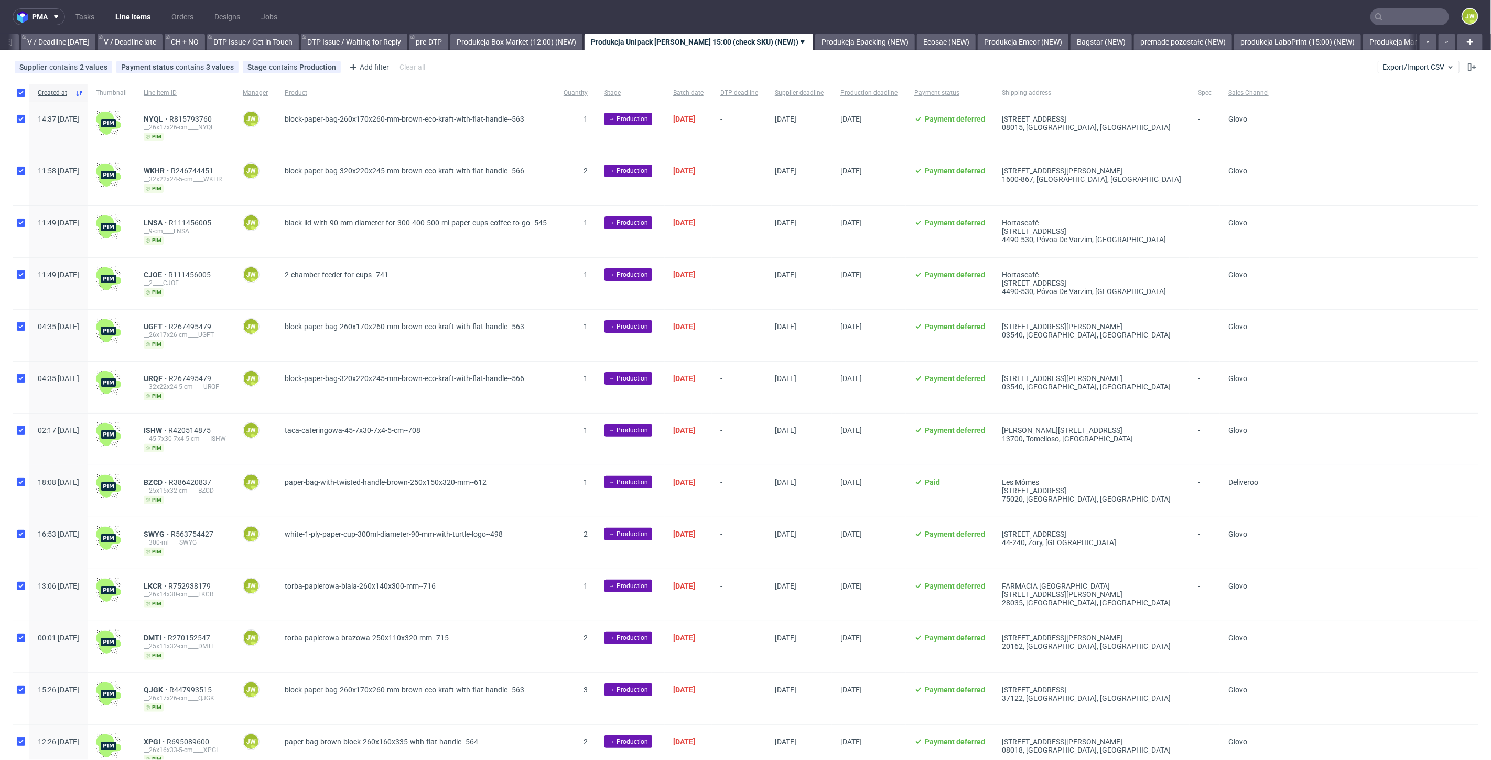
checkbox input "true"
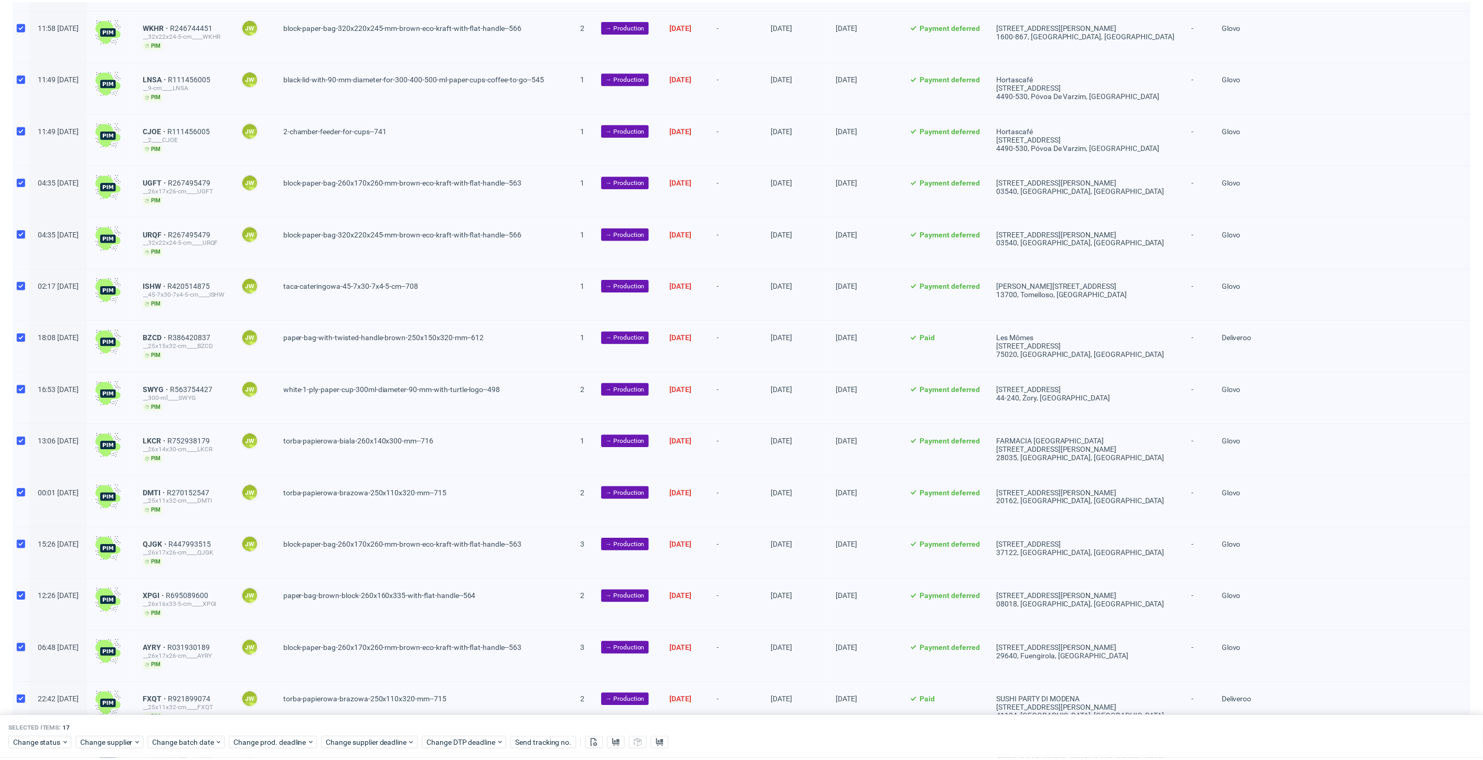
scroll to position [294, 0]
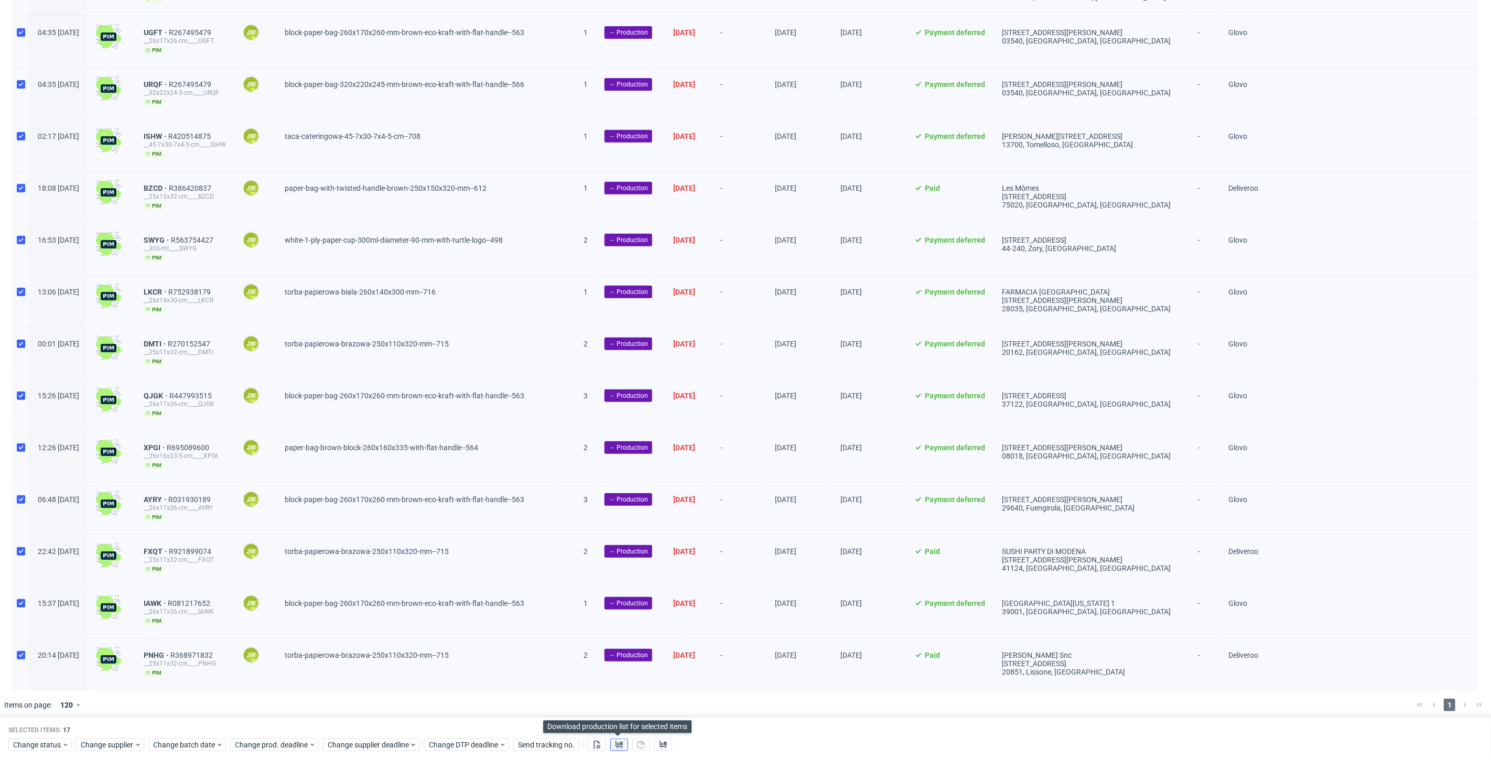
click at [615, 743] on icon at bounding box center [619, 744] width 8 height 8
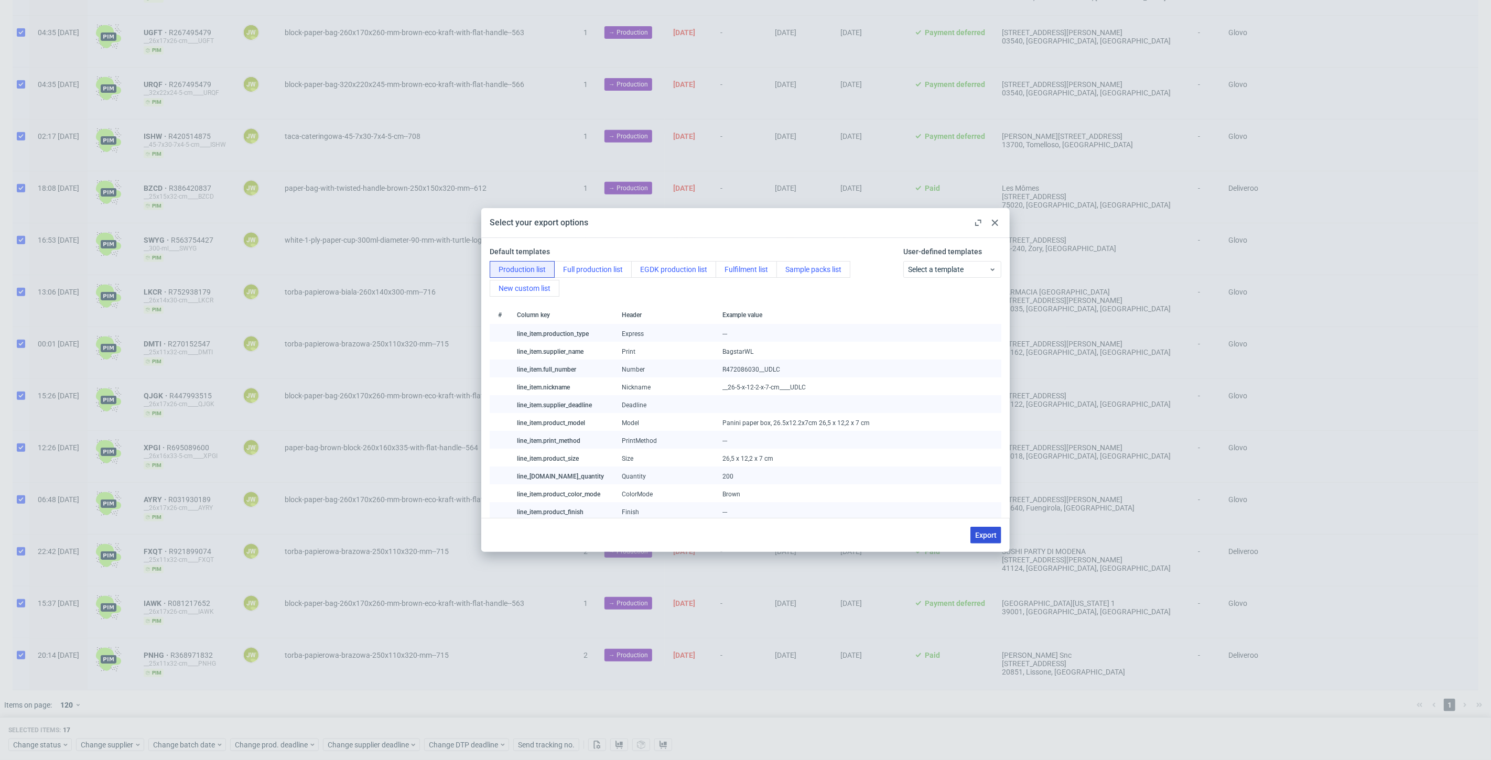
click at [989, 532] on span "Export" at bounding box center [986, 535] width 22 height 7
checkbox input "false"
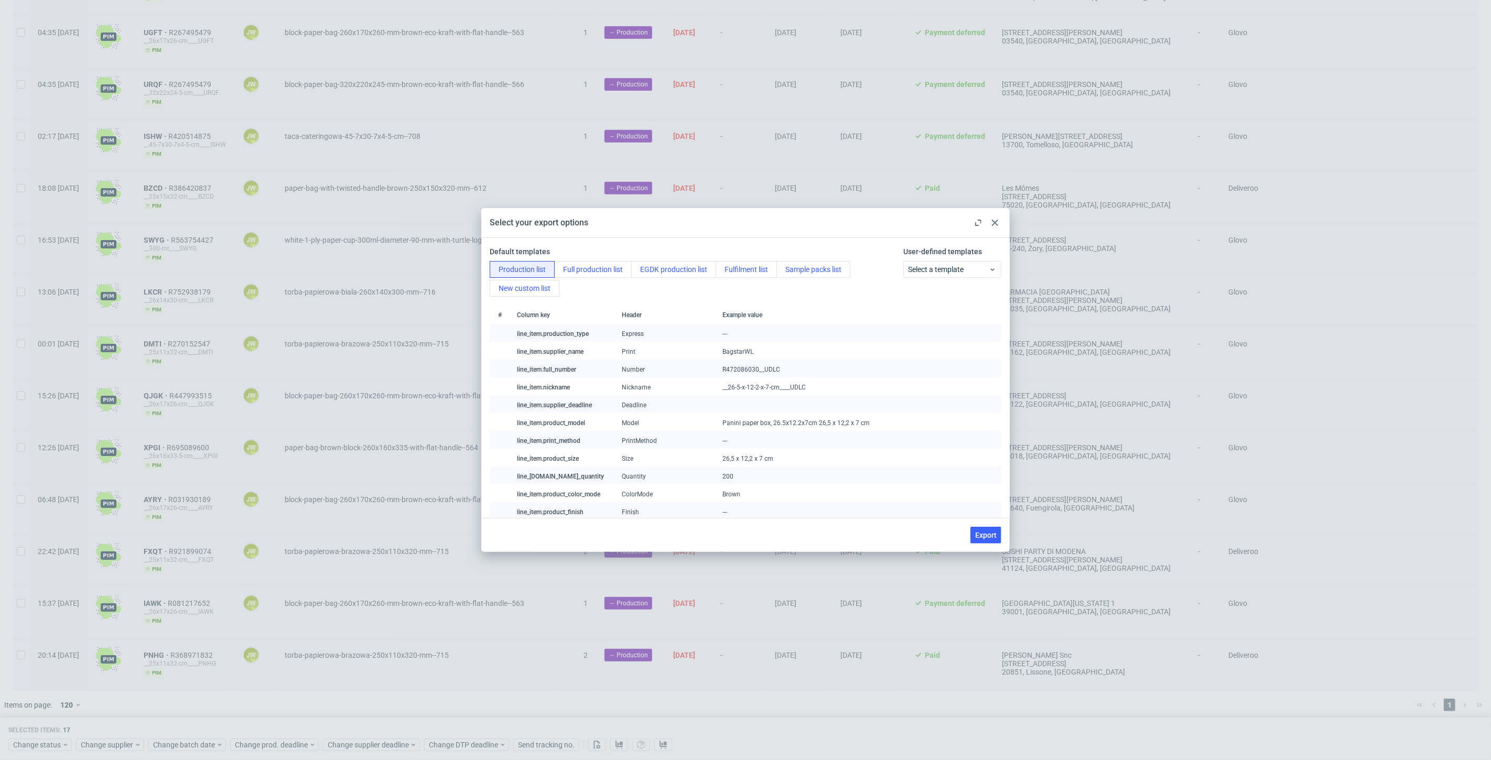
checkbox input "false"
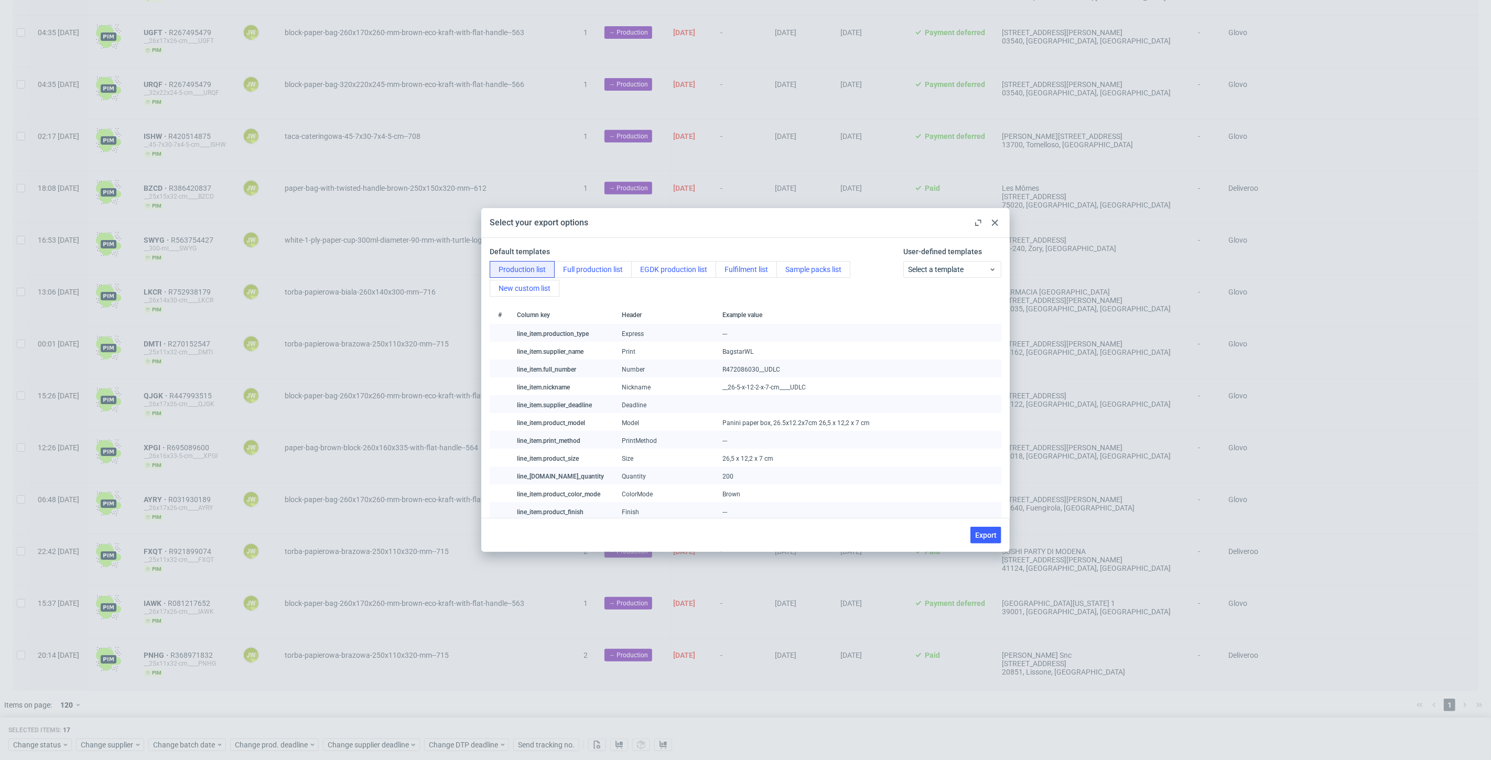
checkbox input "false"
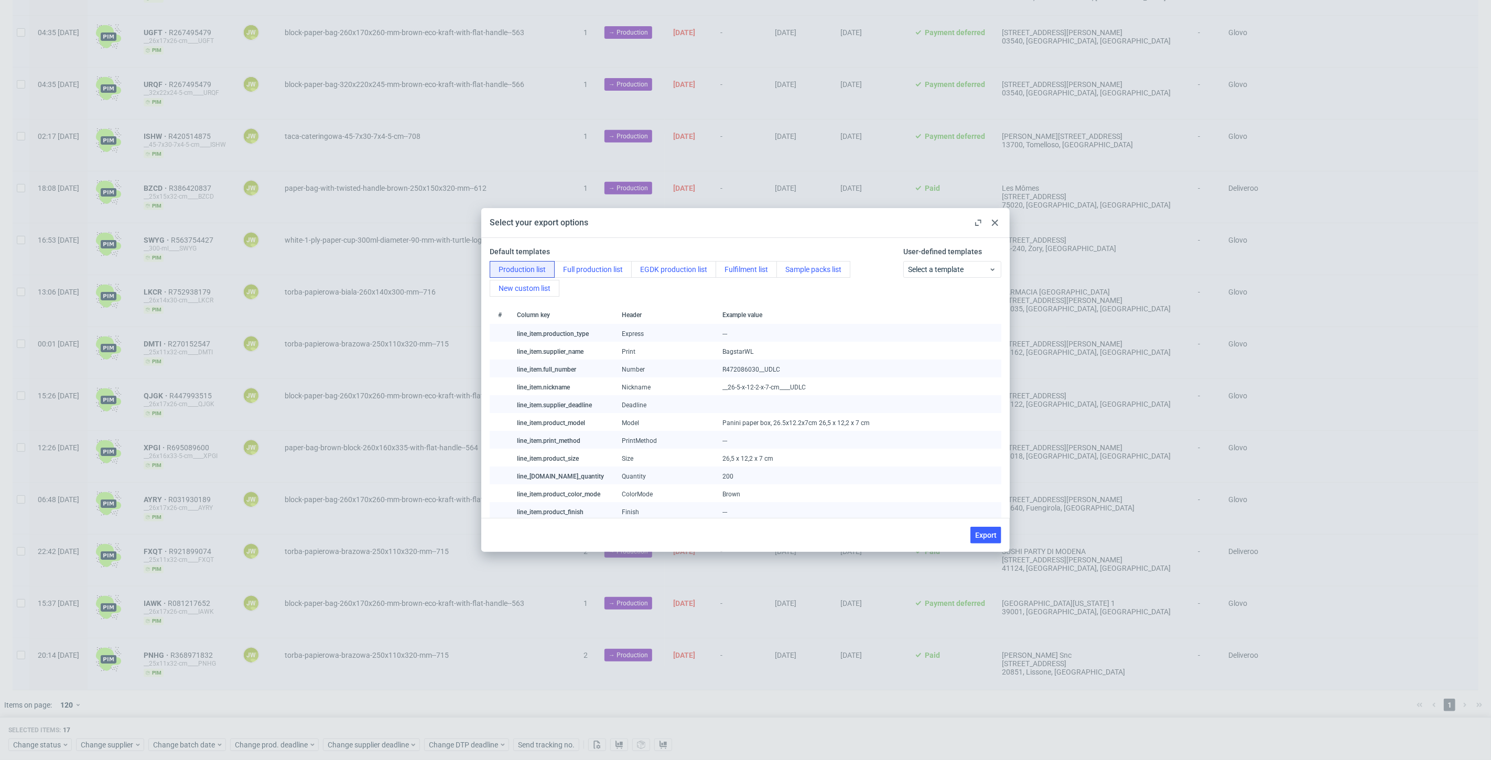
checkbox input "false"
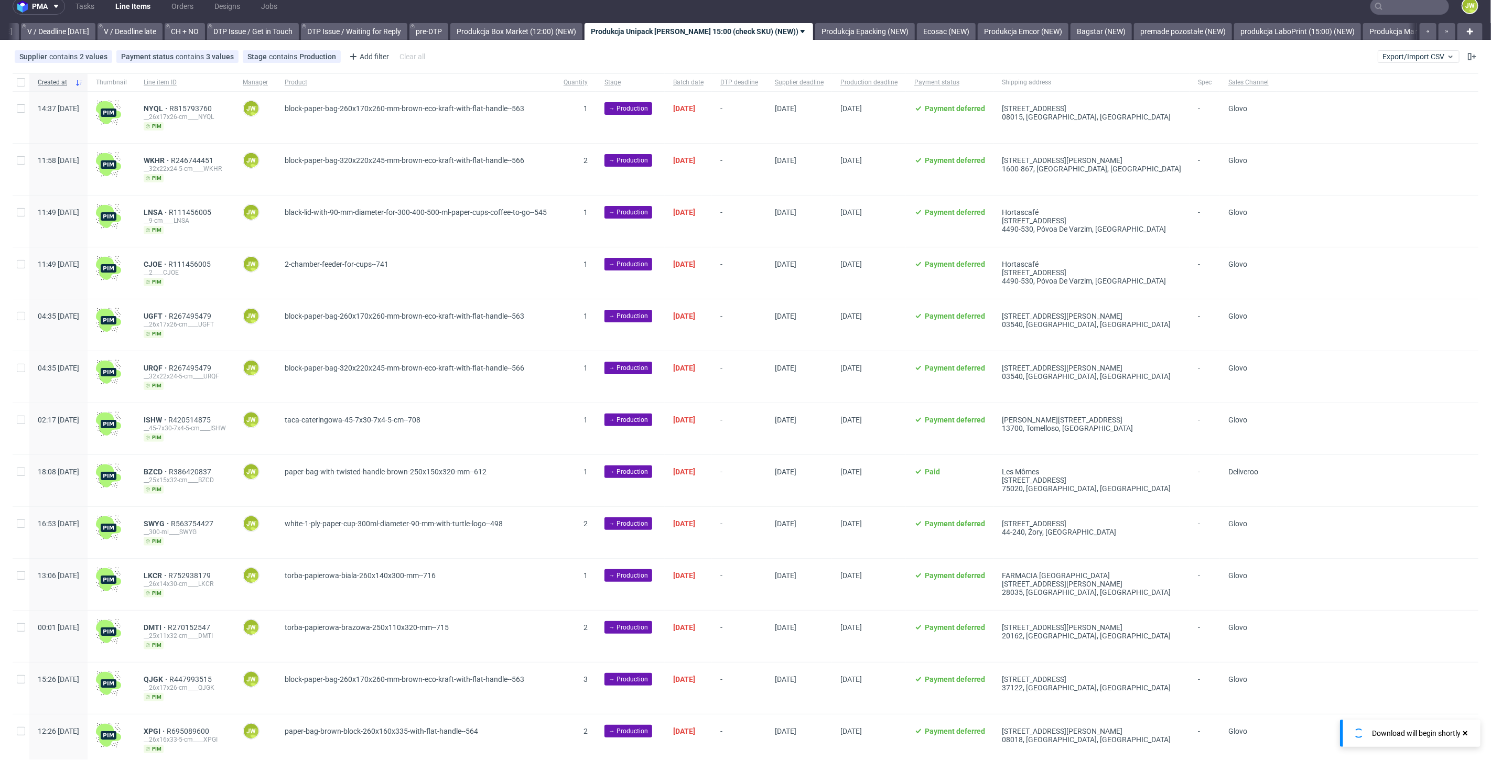
scroll to position [0, 0]
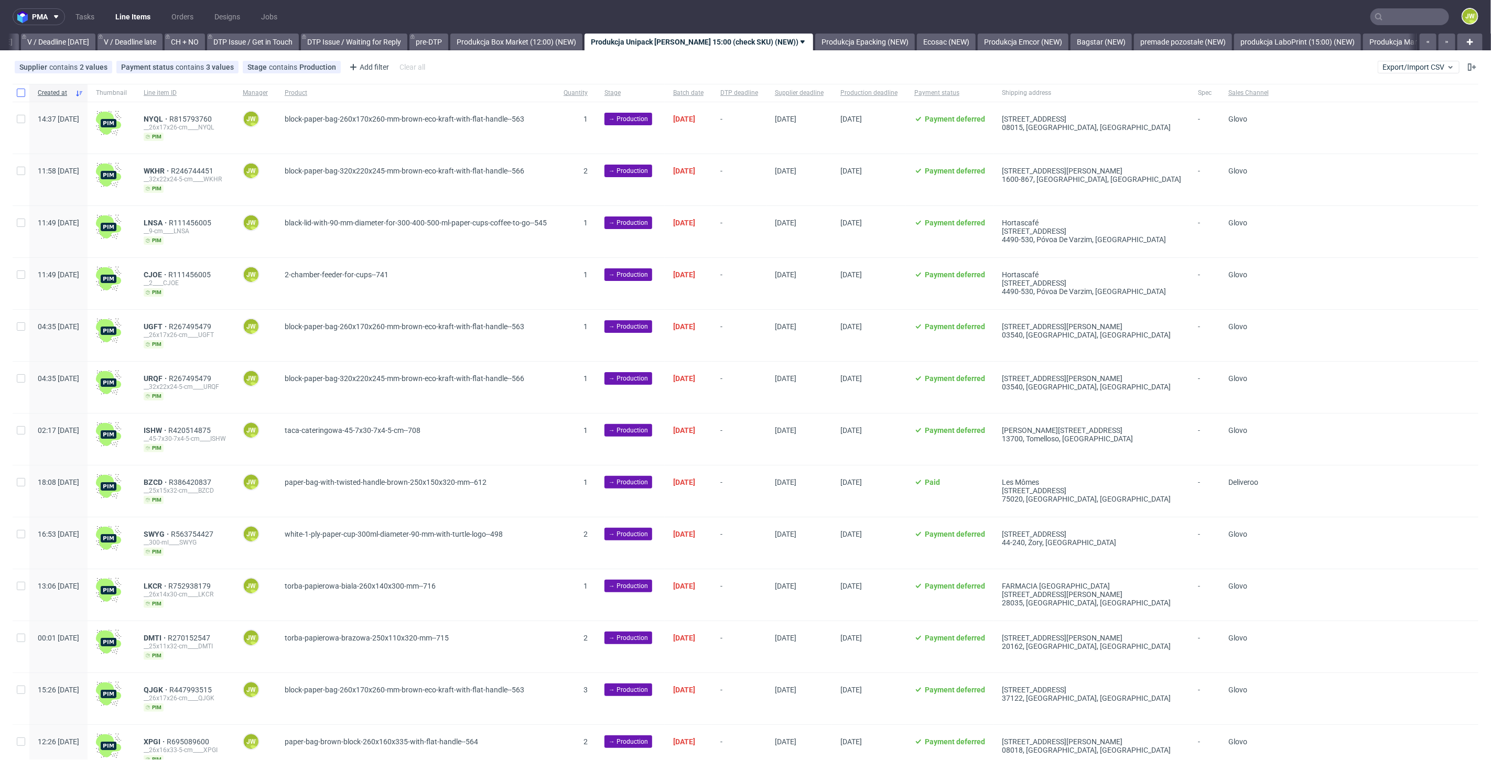
drag, startPoint x: 18, startPoint y: 92, endPoint x: 81, endPoint y: 321, distance: 237.6
click at [18, 92] on input "checkbox" at bounding box center [21, 93] width 8 height 8
checkbox input "true"
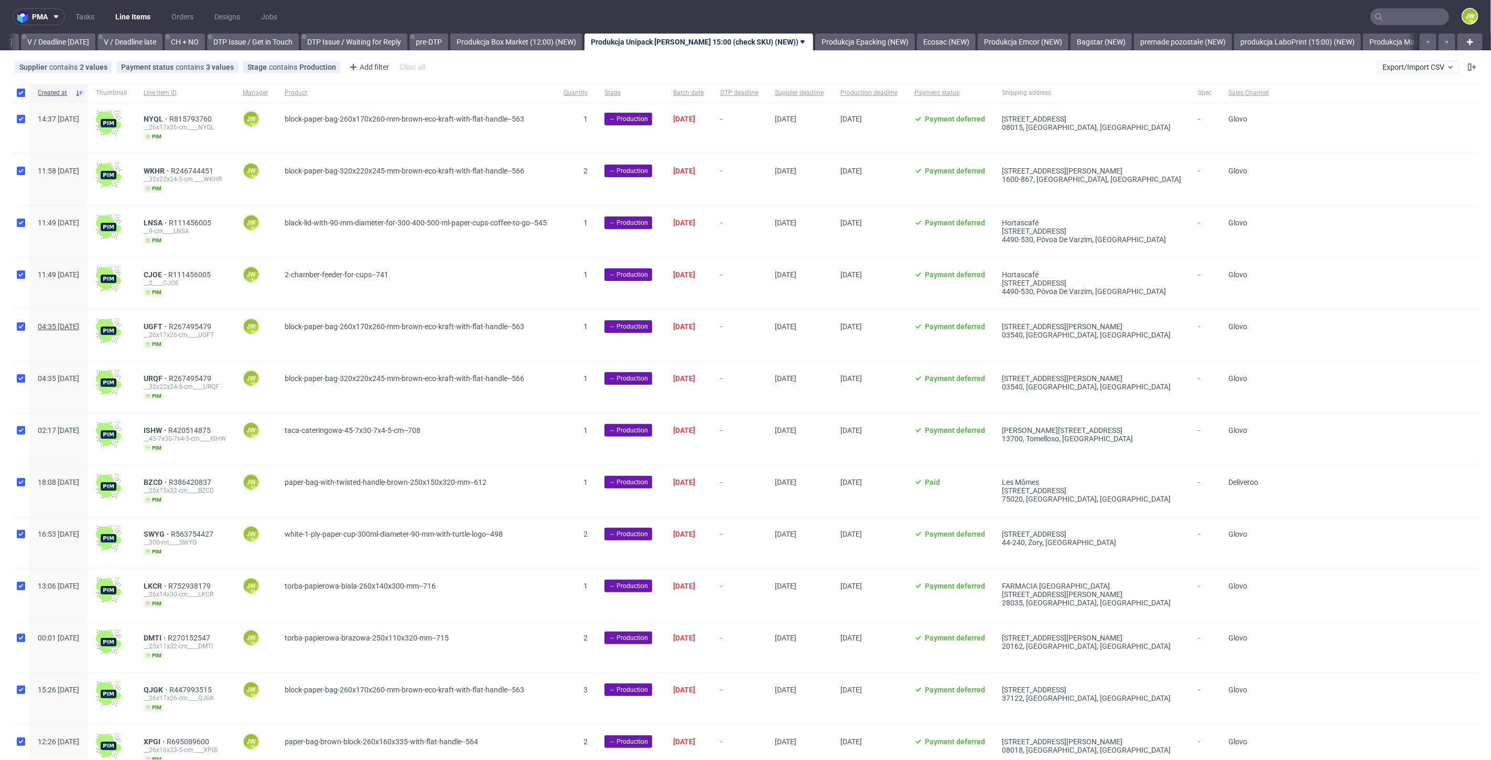
checkbox input "true"
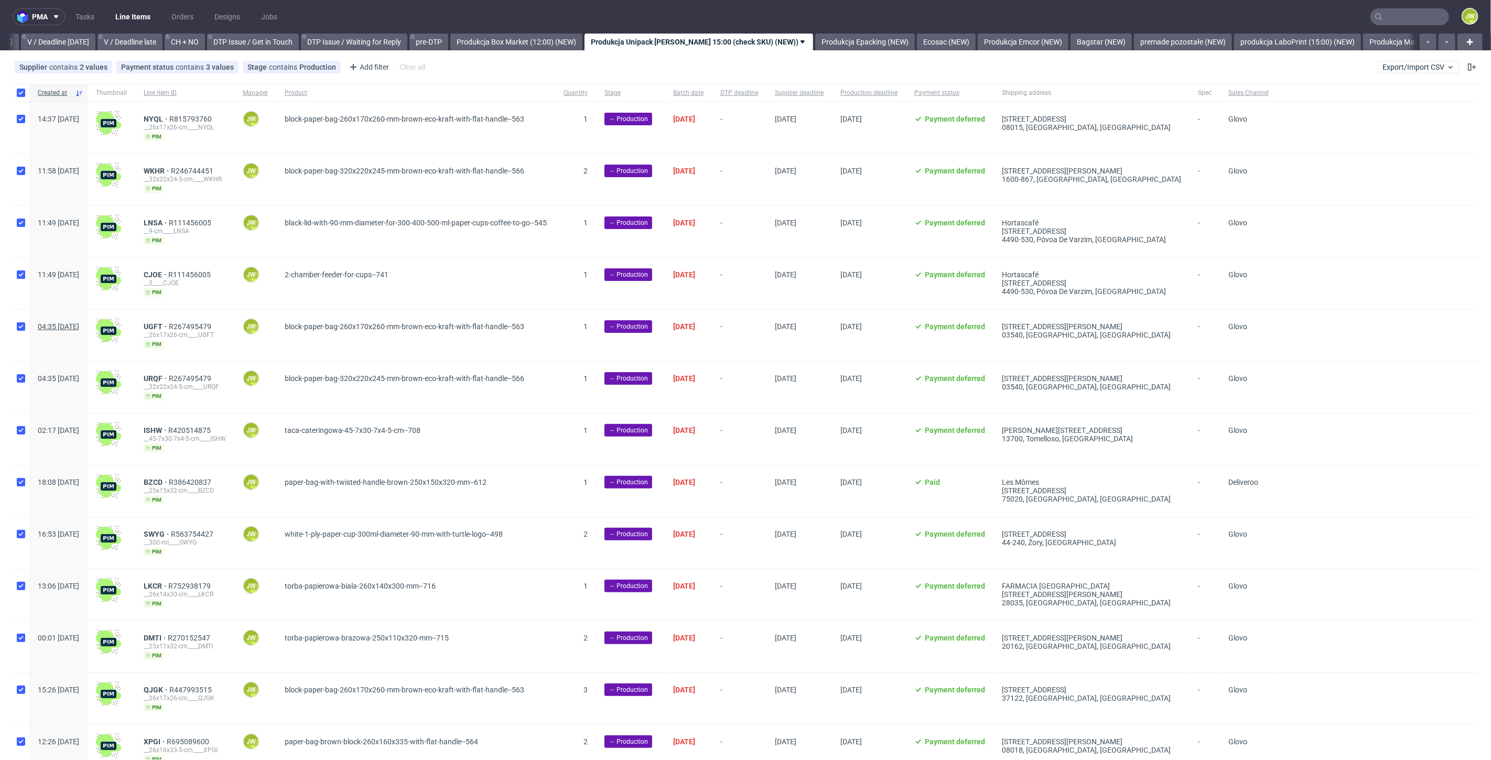
checkbox input "true"
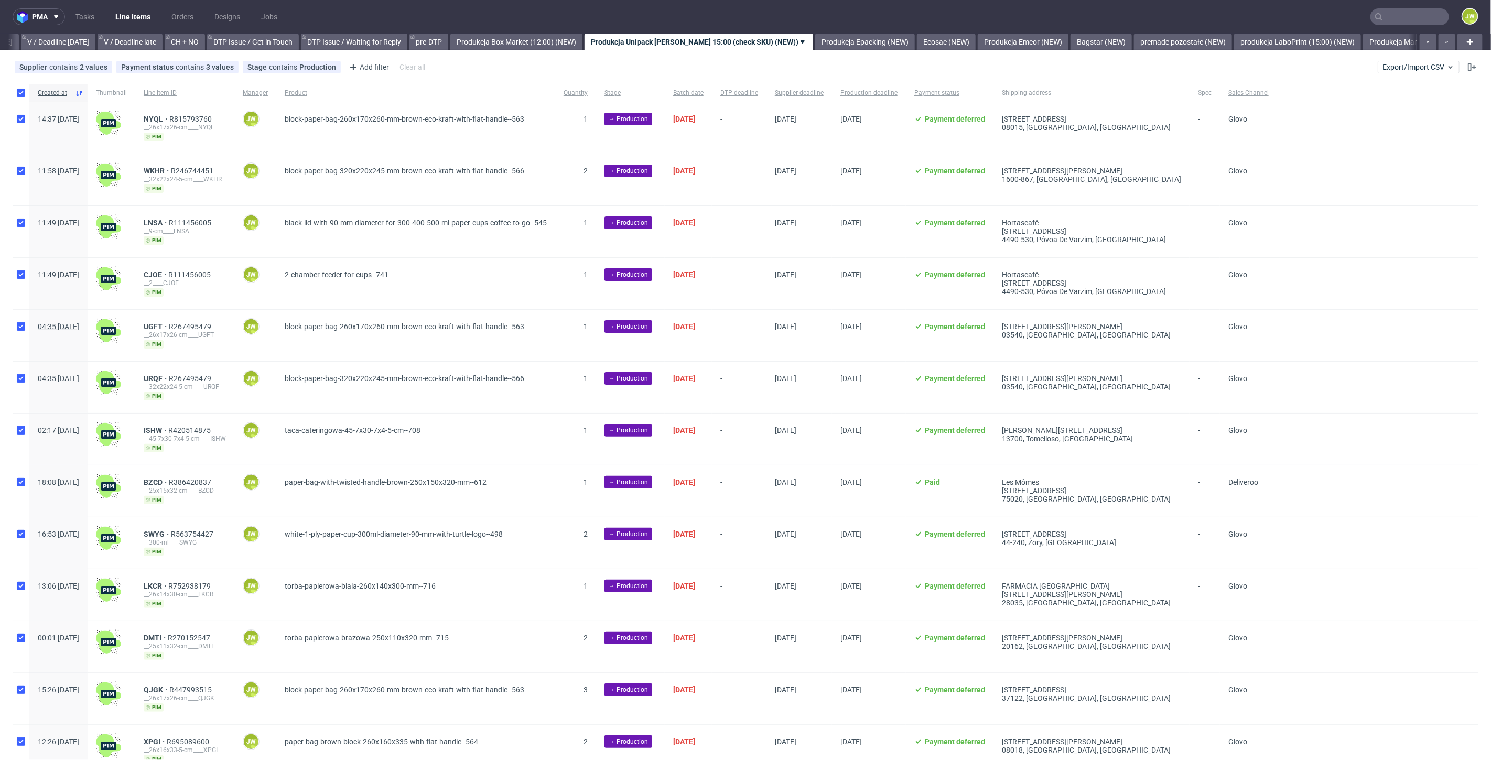
checkbox input "true"
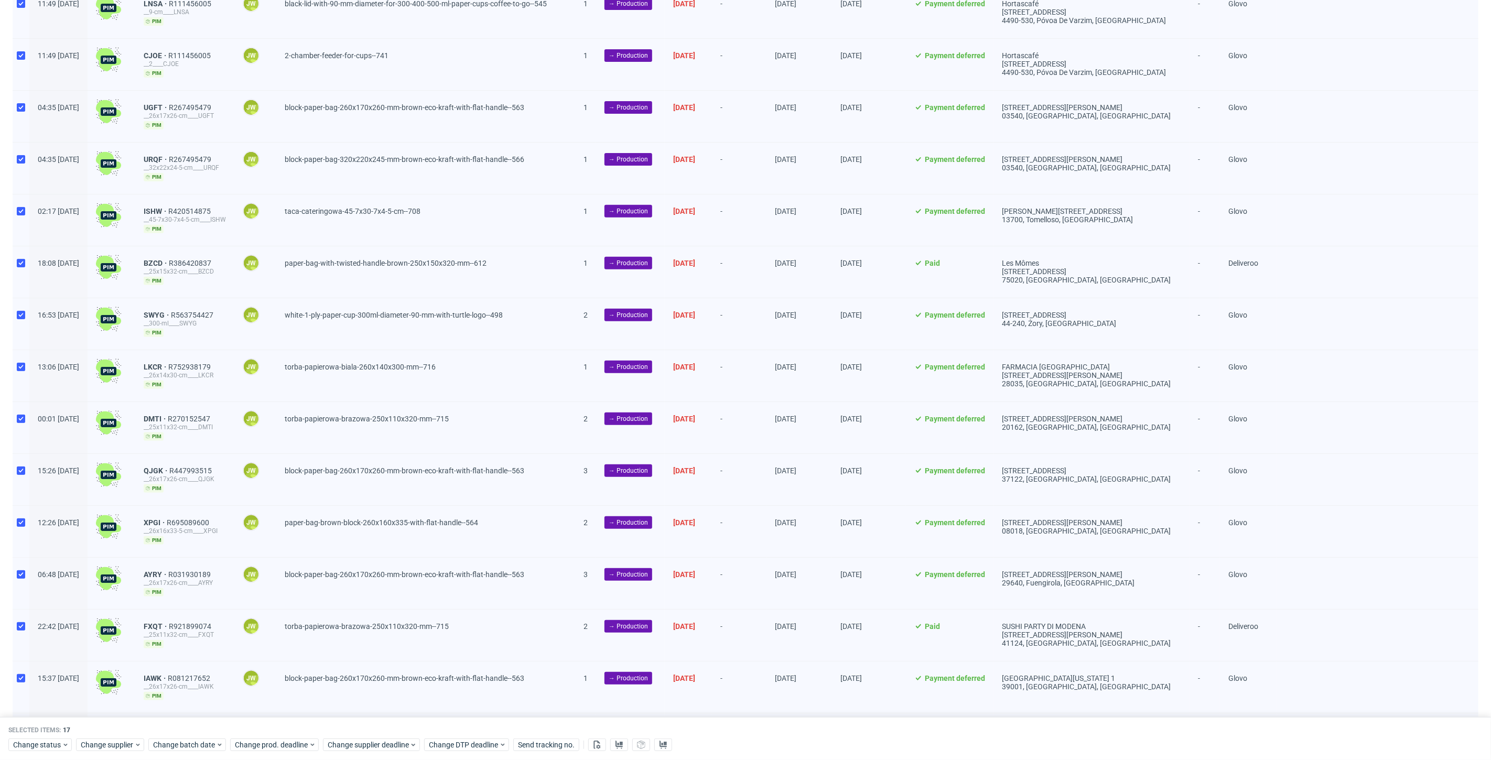
scroll to position [294, 0]
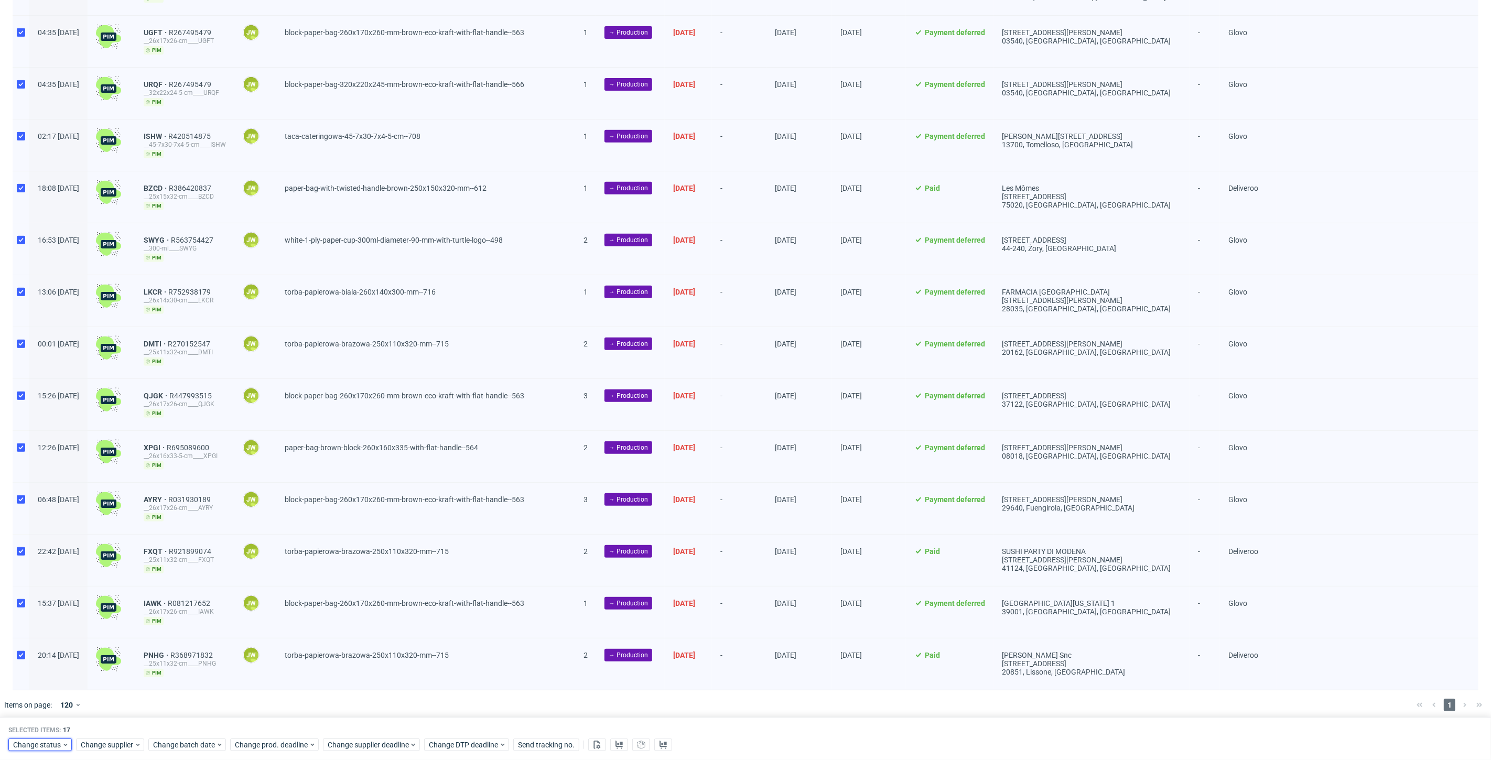
drag, startPoint x: 40, startPoint y: 739, endPoint x: 48, endPoint y: 738, distance: 8.0
click at [41, 740] on span "Change status" at bounding box center [37, 745] width 49 height 10
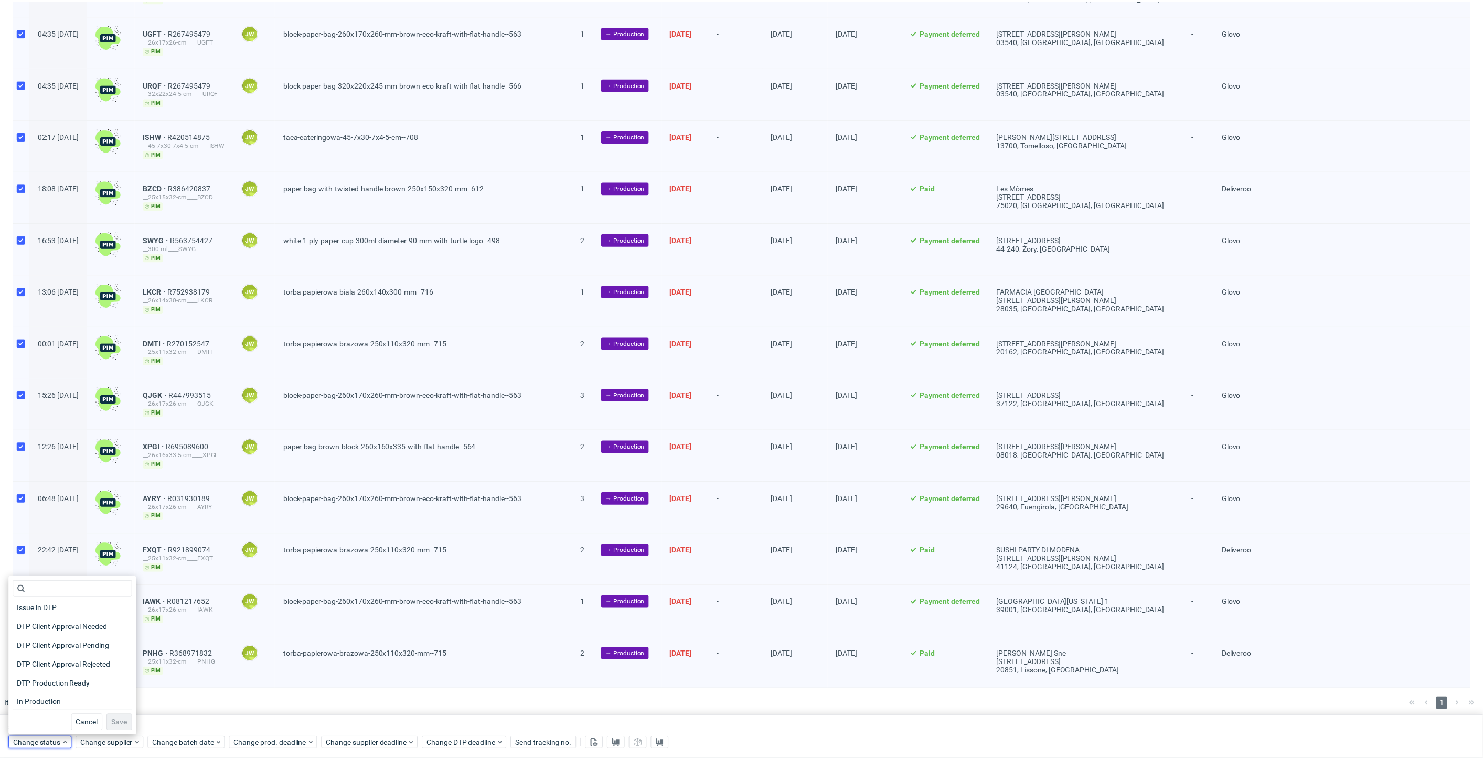
scroll to position [116, 0]
drag, startPoint x: 30, startPoint y: 647, endPoint x: 50, endPoint y: 667, distance: 28.6
click at [31, 647] on span "In Production" at bounding box center [39, 647] width 52 height 15
drag, startPoint x: 115, startPoint y: 721, endPoint x: 156, endPoint y: 514, distance: 210.5
click at [115, 721] on span "Save" at bounding box center [120, 724] width 16 height 7
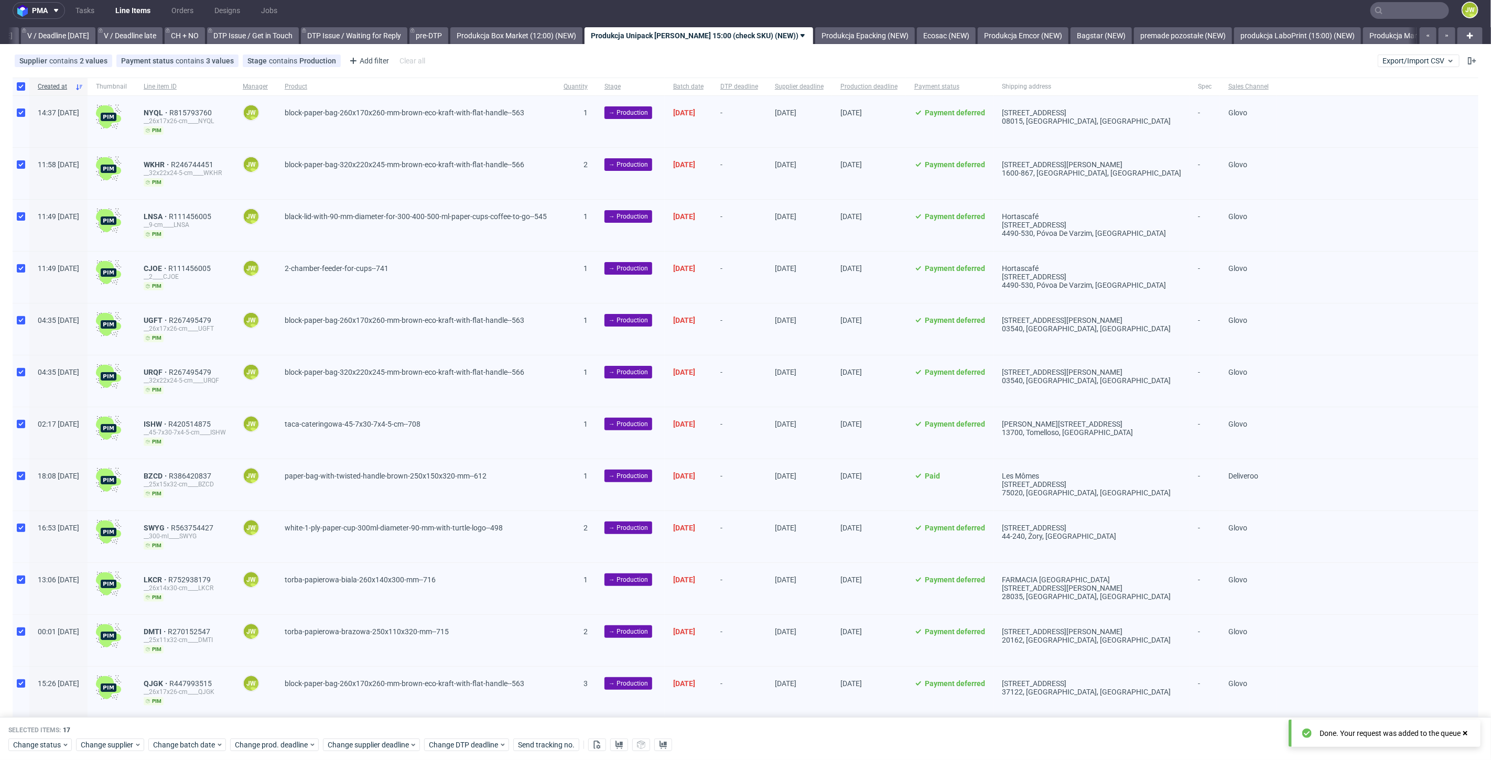
scroll to position [0, 0]
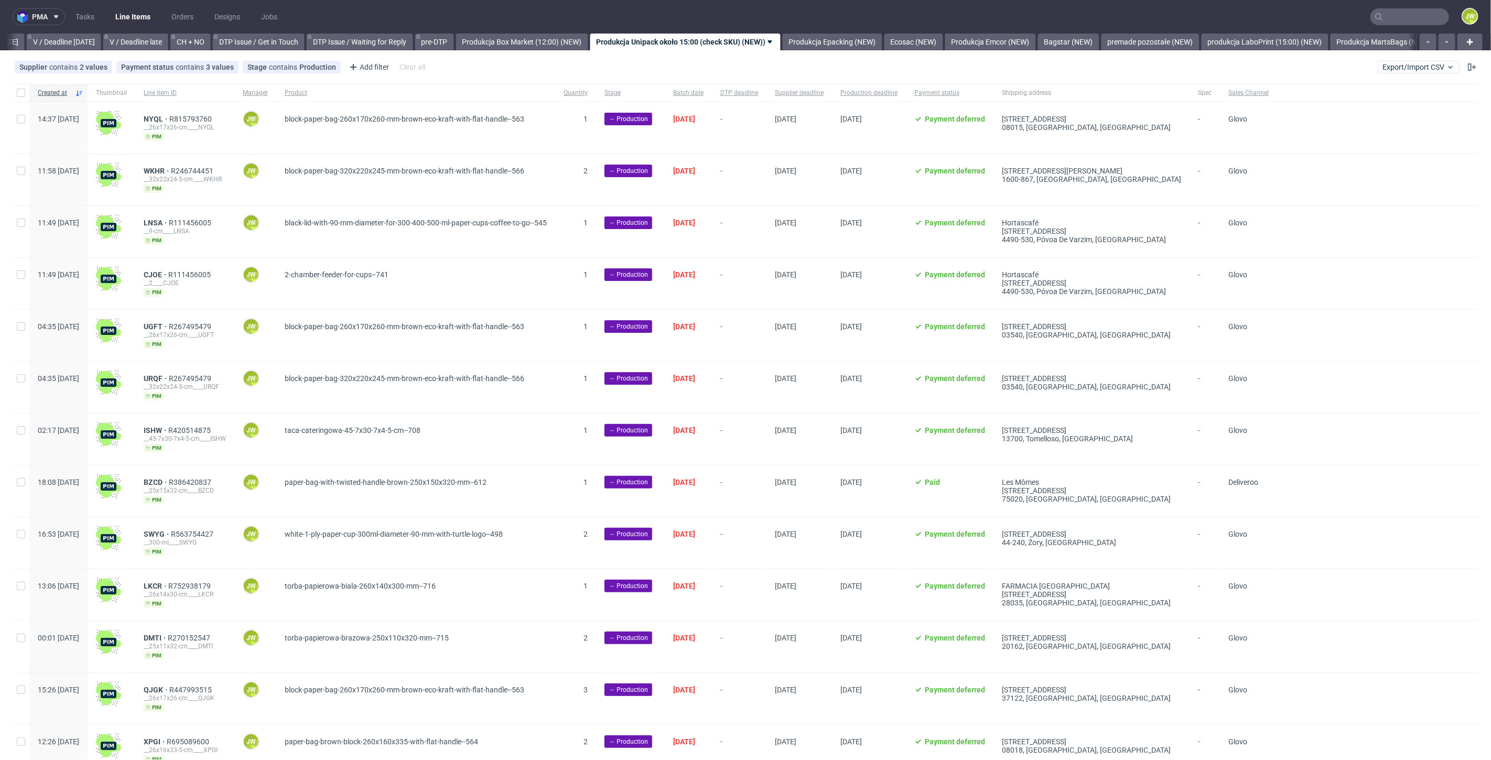
scroll to position [0, 1354]
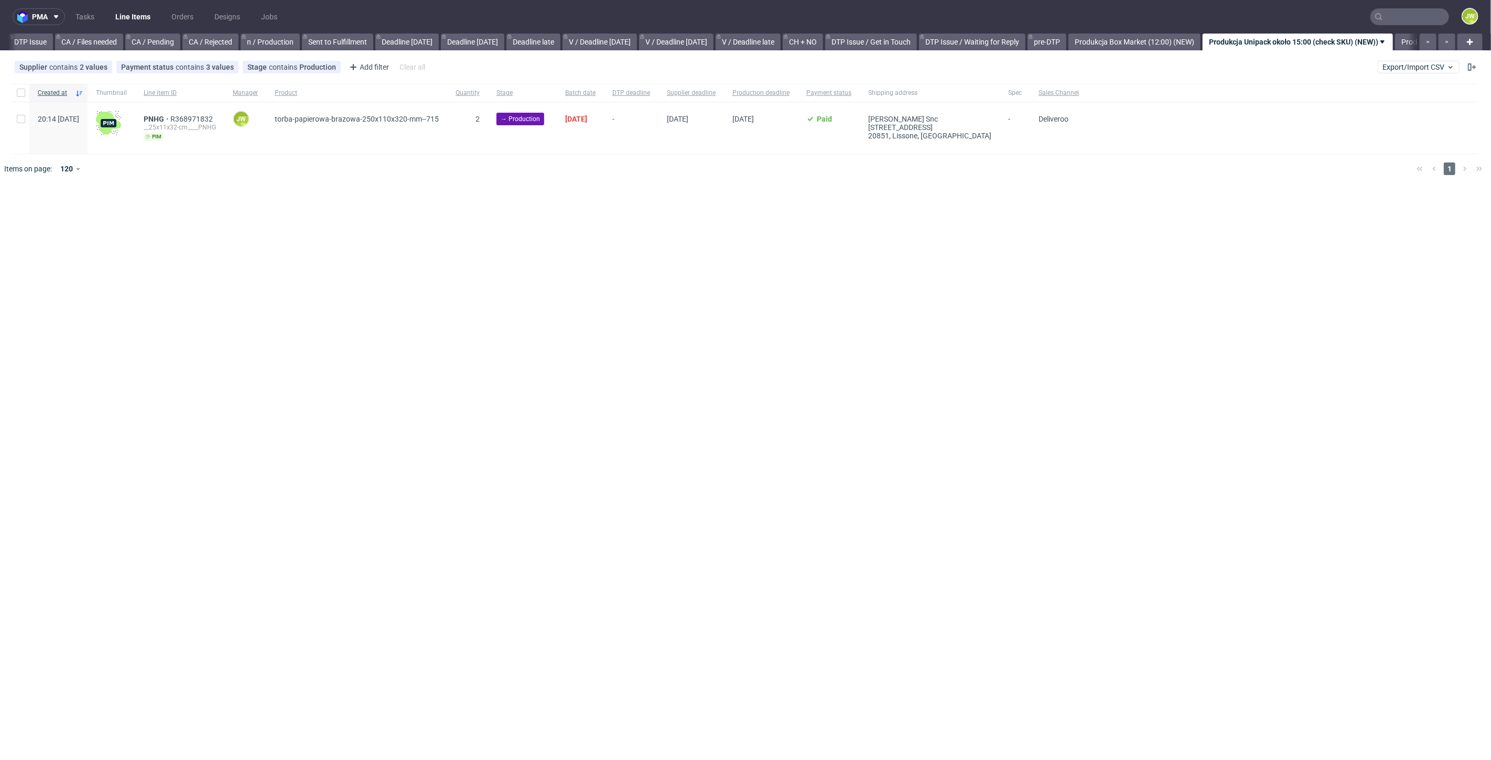
scroll to position [0, 1190]
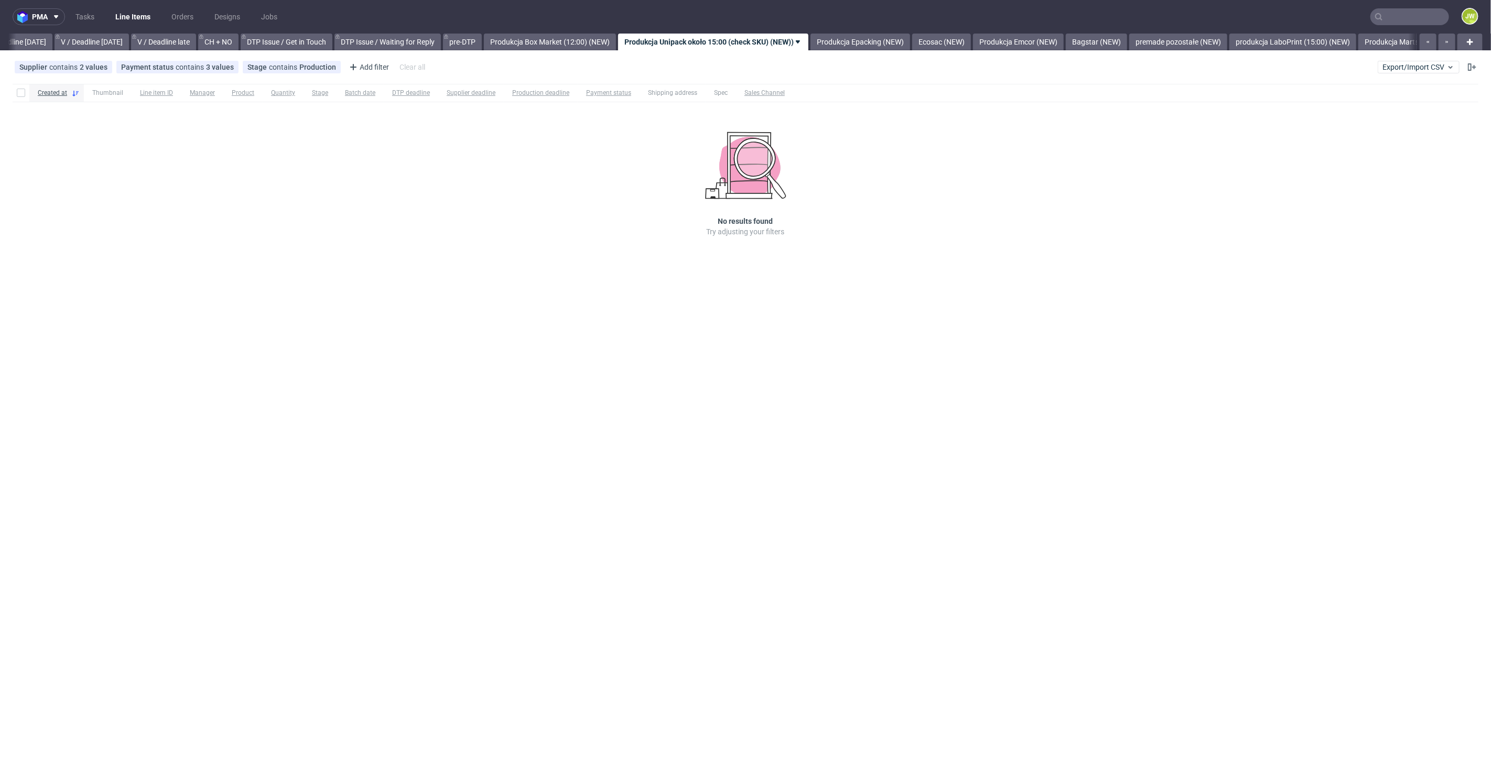
scroll to position [0, 1350]
